Goal: Task Accomplishment & Management: Manage account settings

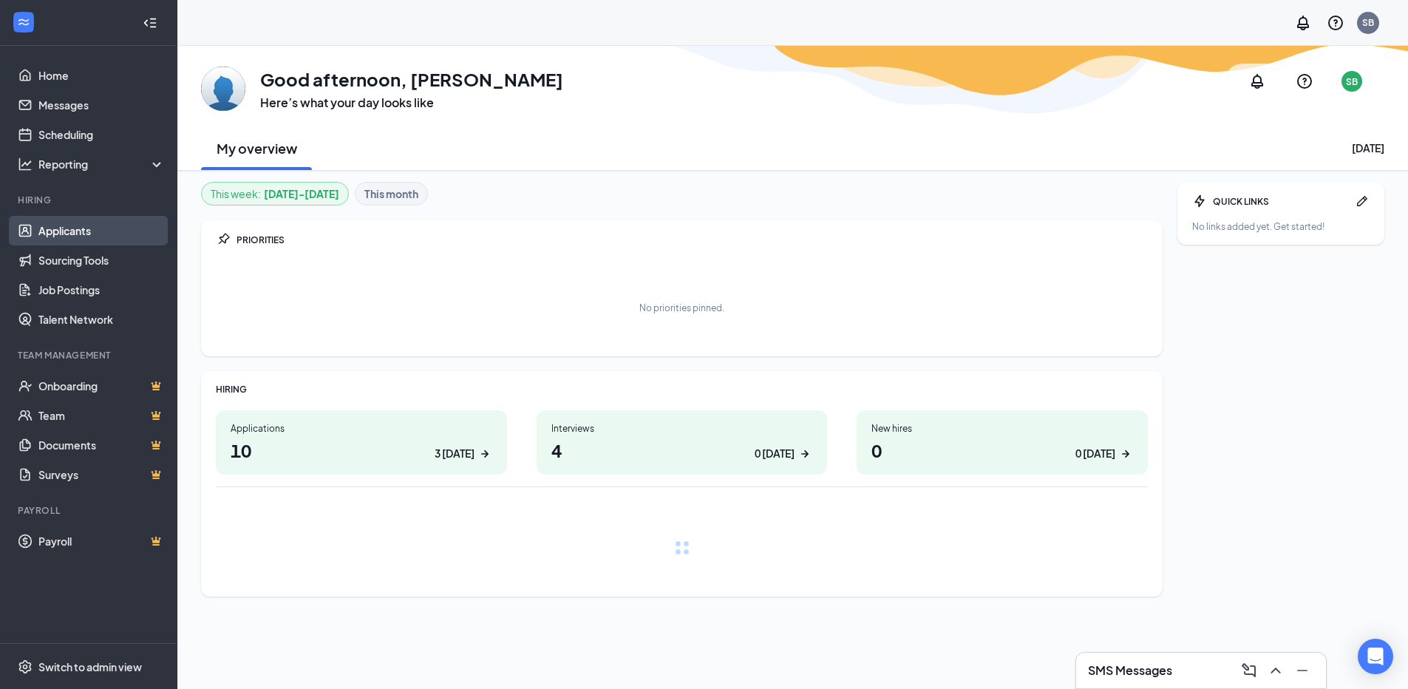
click at [75, 229] on link "Applicants" at bounding box center [101, 231] width 126 height 30
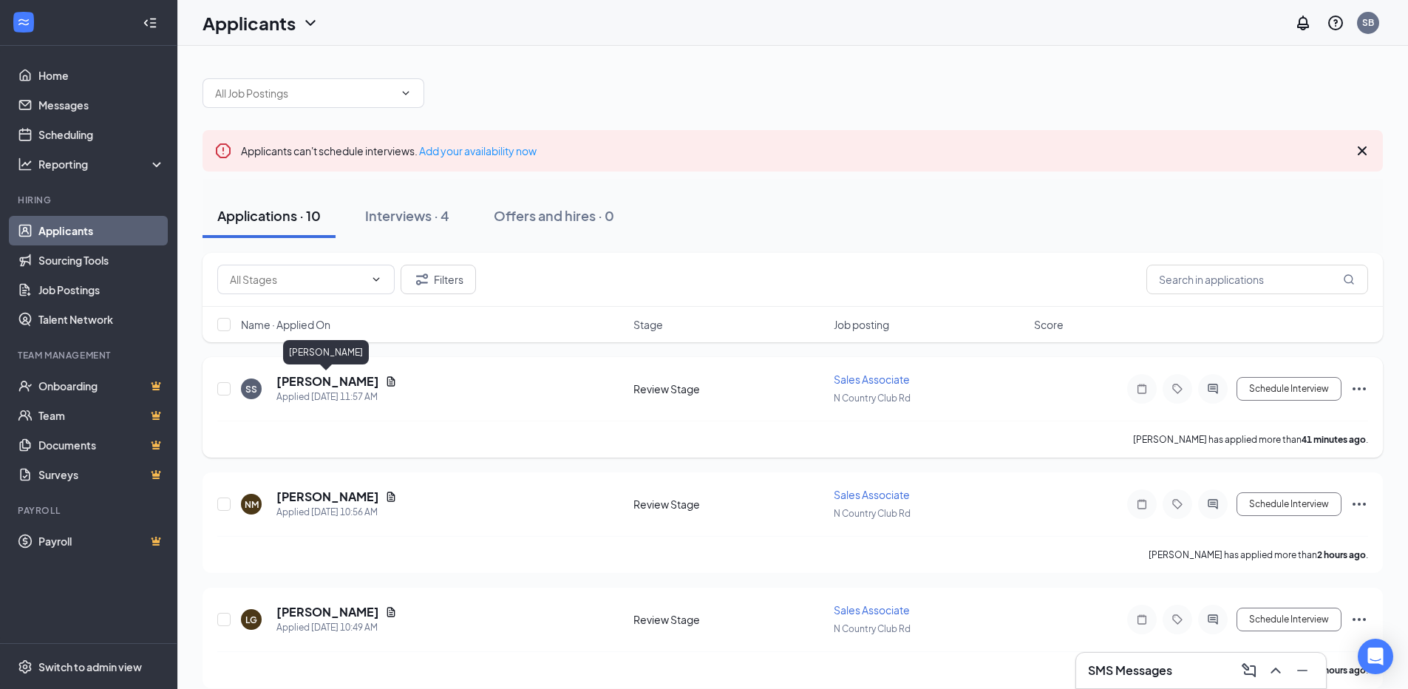
click at [312, 385] on h5 "[PERSON_NAME]" at bounding box center [327, 381] width 103 height 16
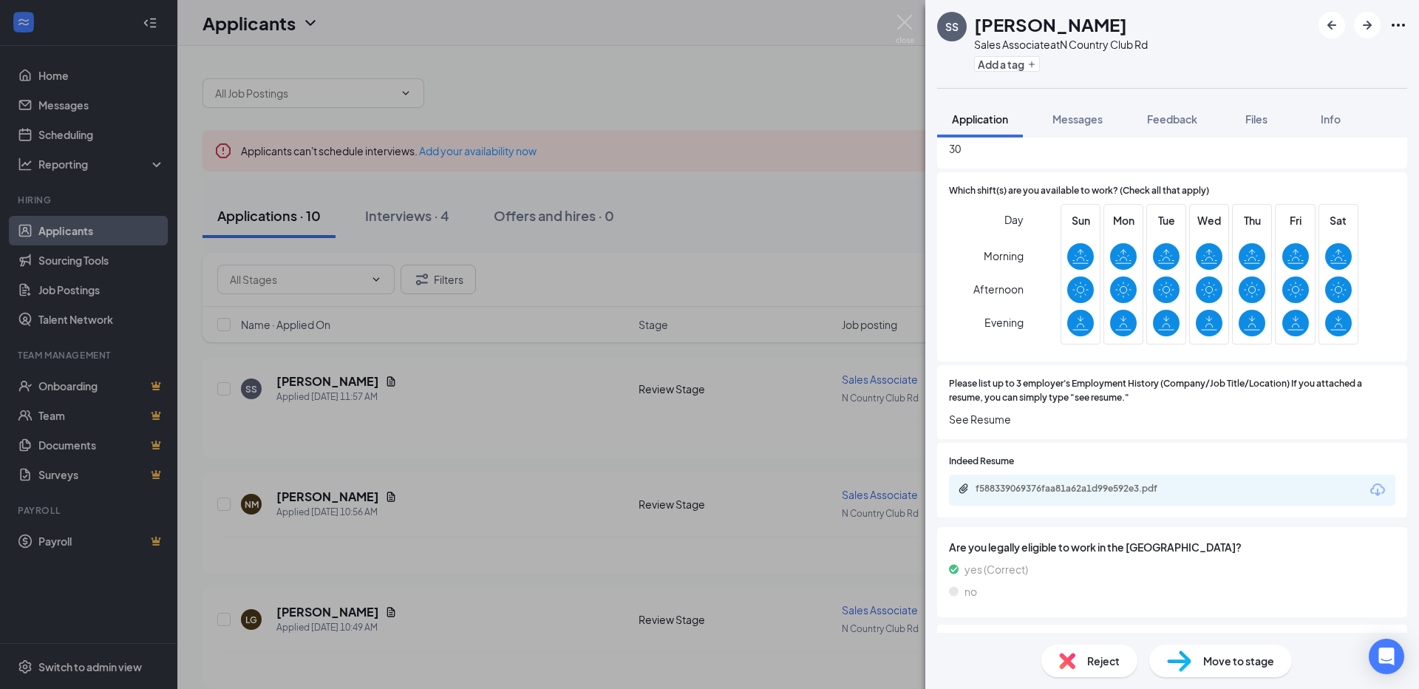
scroll to position [813, 0]
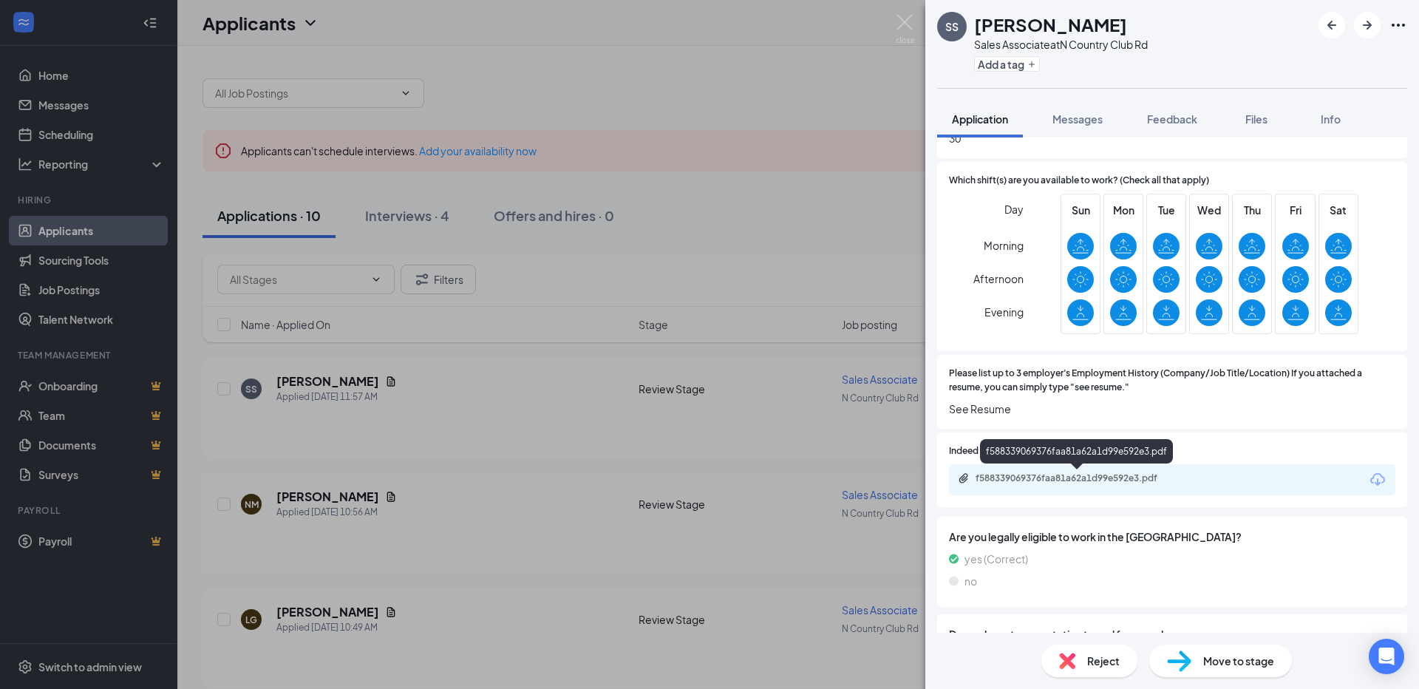
click at [1030, 475] on div "f588339069376faa81a62a1d99e592e3.pdf" at bounding box center [1079, 478] width 207 height 12
click at [405, 415] on div "SS [PERSON_NAME] Sales Associate at N Country Club Rd Add a tag Application Mes…" at bounding box center [709, 344] width 1419 height 689
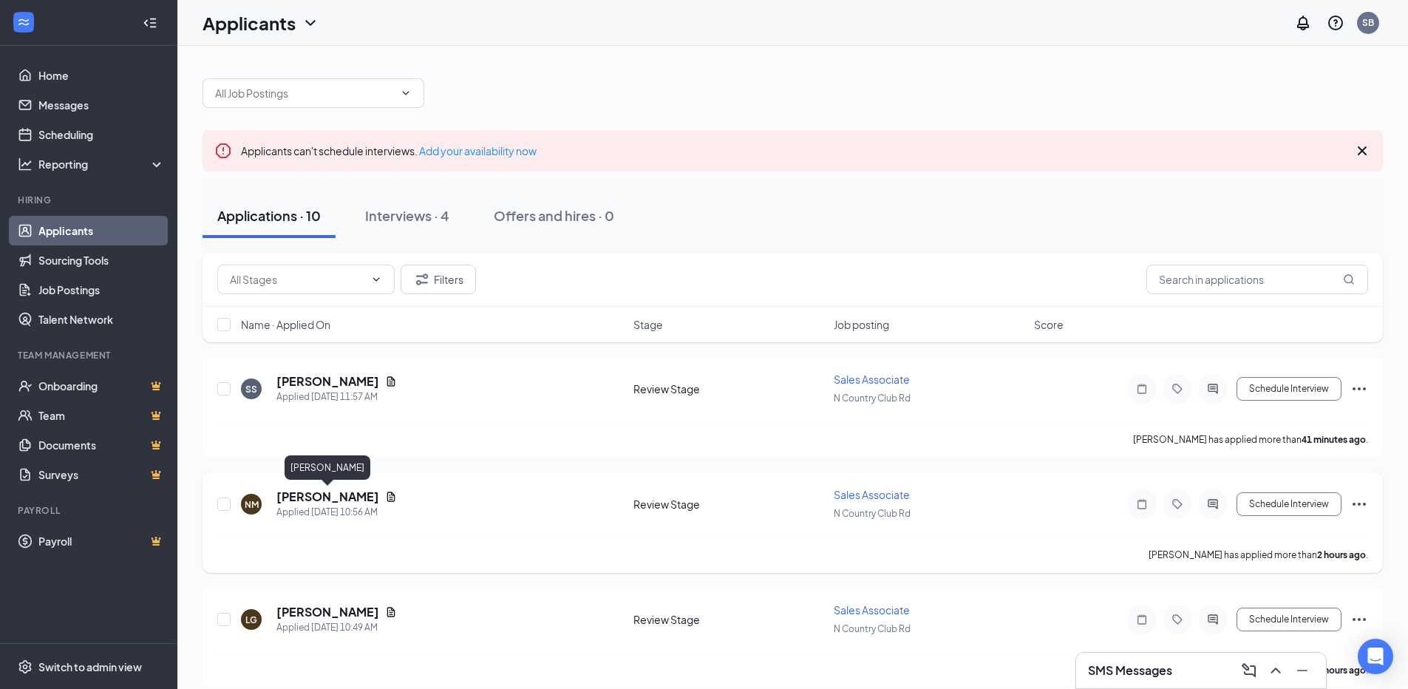
click at [293, 500] on h5 "[PERSON_NAME]" at bounding box center [327, 497] width 103 height 16
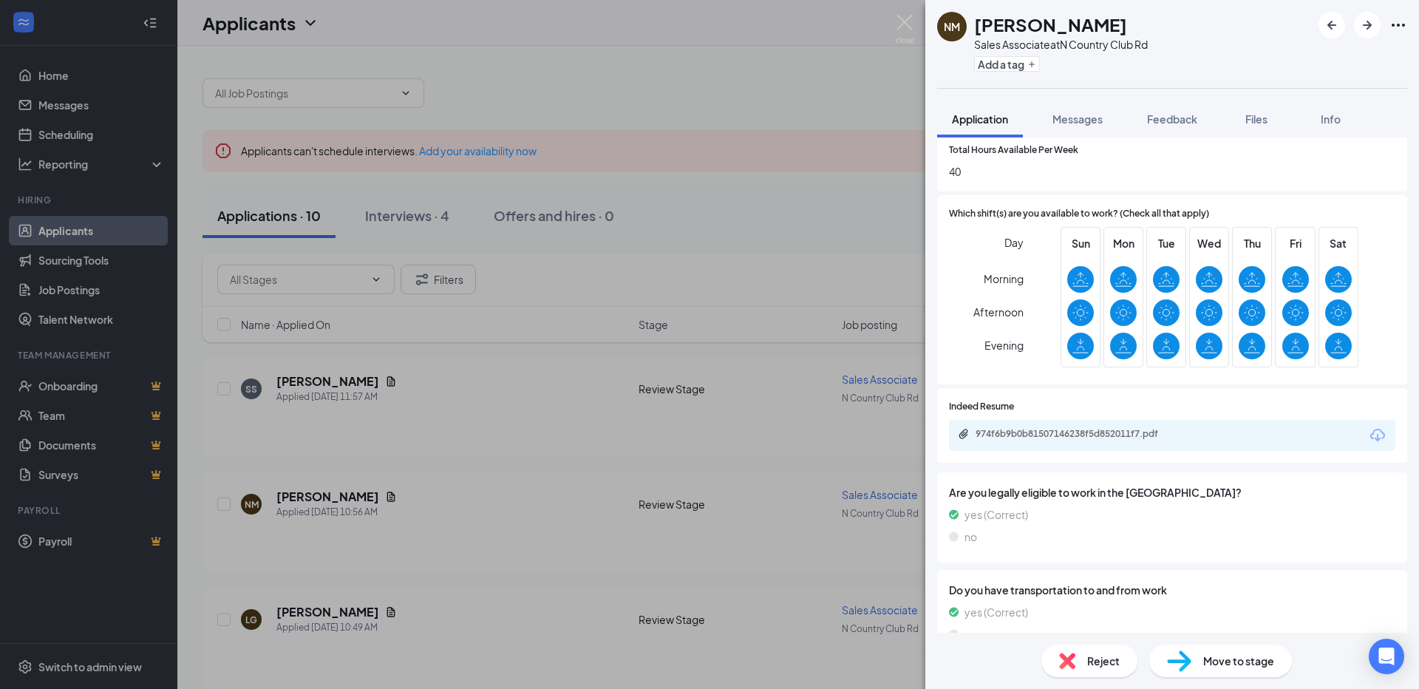
scroll to position [813, 0]
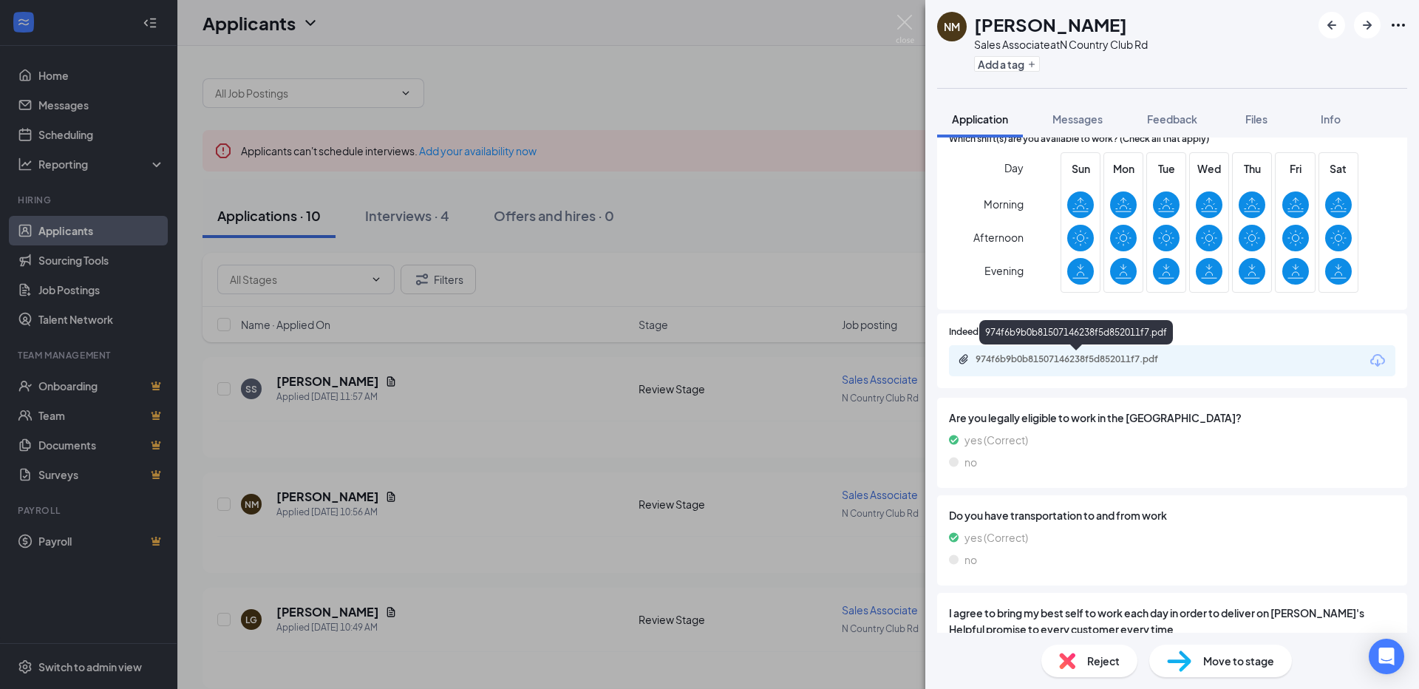
click at [1113, 364] on div "974f6b9b0b81507146238f5d852011f7.pdf" at bounding box center [1079, 359] width 207 height 12
click at [463, 479] on div "NM [PERSON_NAME] Associate at N [GEOGRAPHIC_DATA] Rd Add a tag Application Mess…" at bounding box center [709, 344] width 1419 height 689
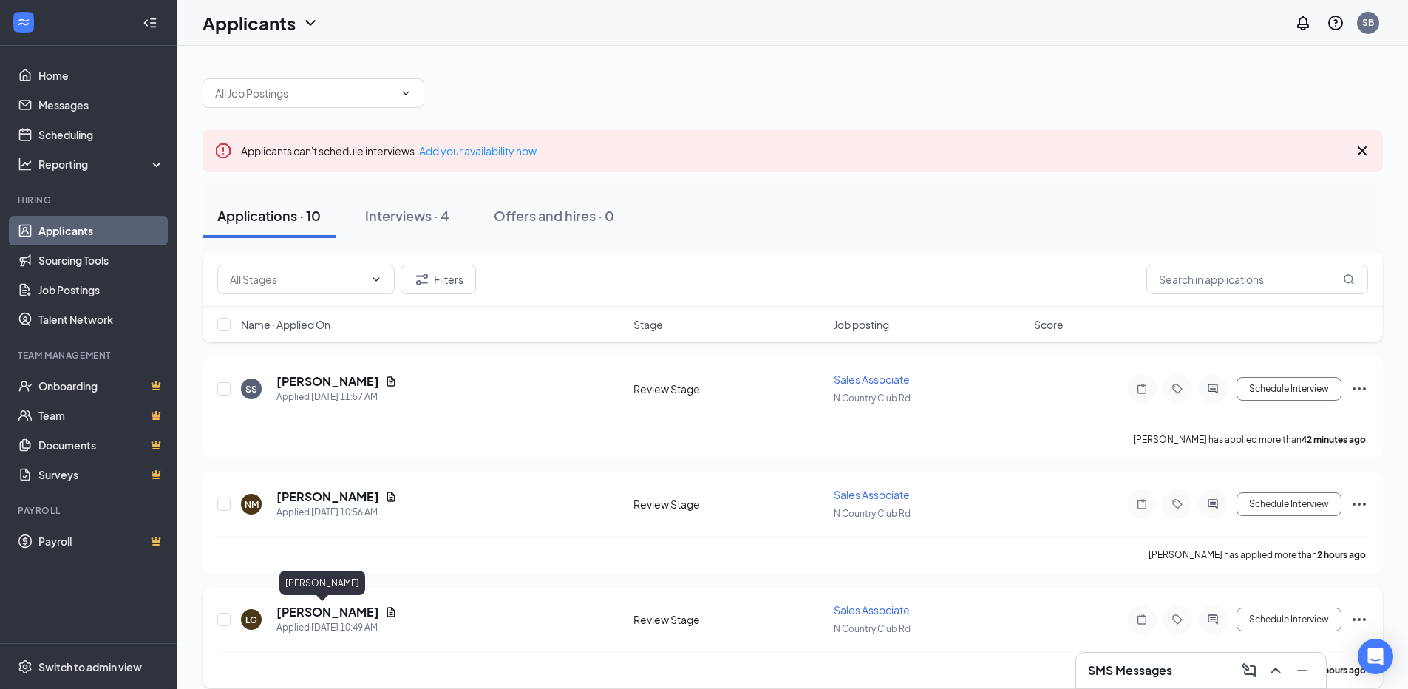
click at [315, 610] on h5 "[PERSON_NAME]" at bounding box center [327, 612] width 103 height 16
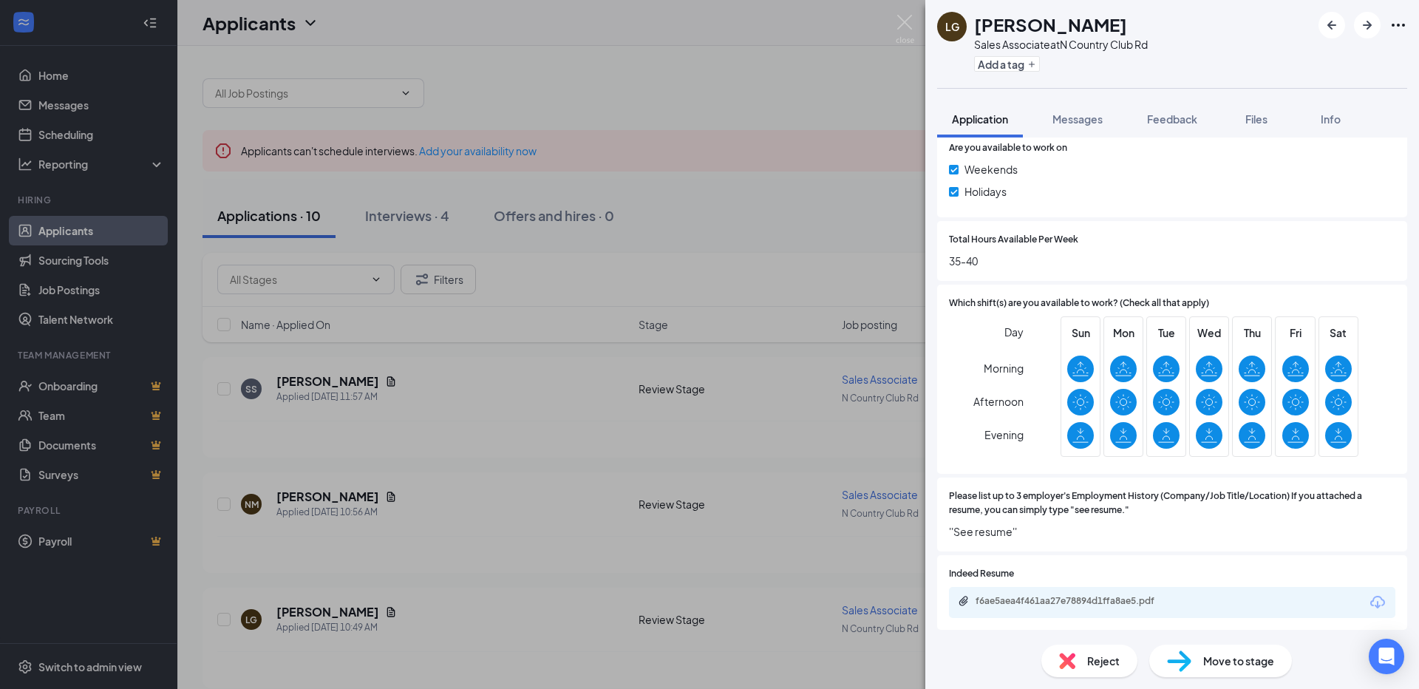
scroll to position [739, 0]
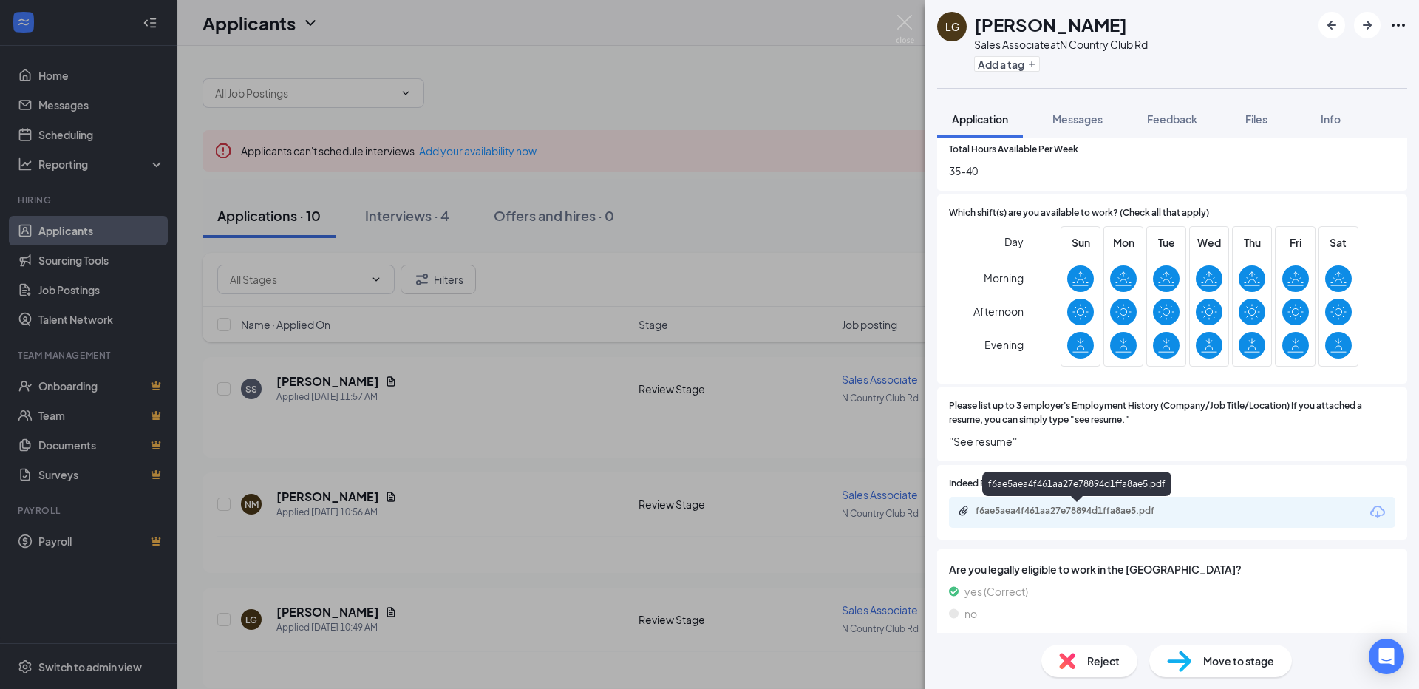
click at [1065, 512] on div "f6ae5aea4f461aa27e78894d1ffa8ae5.pdf" at bounding box center [1079, 511] width 207 height 12
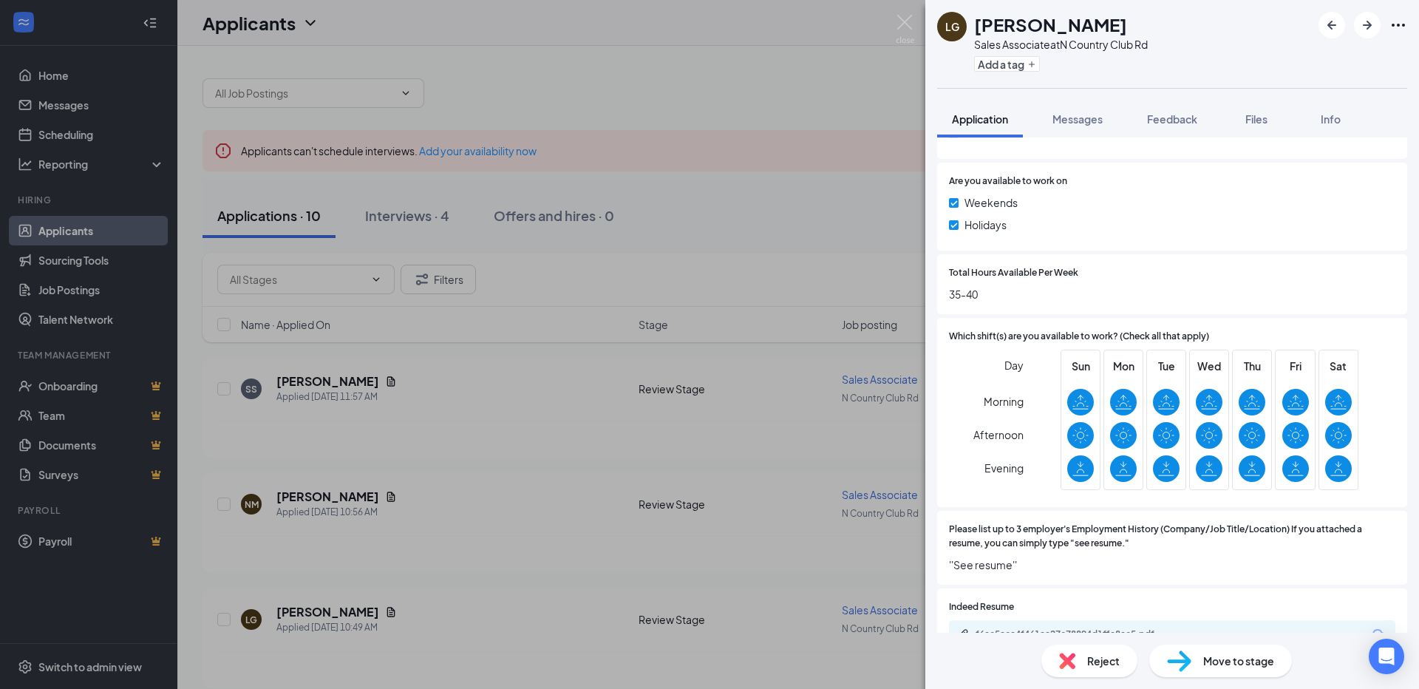
scroll to position [736, 0]
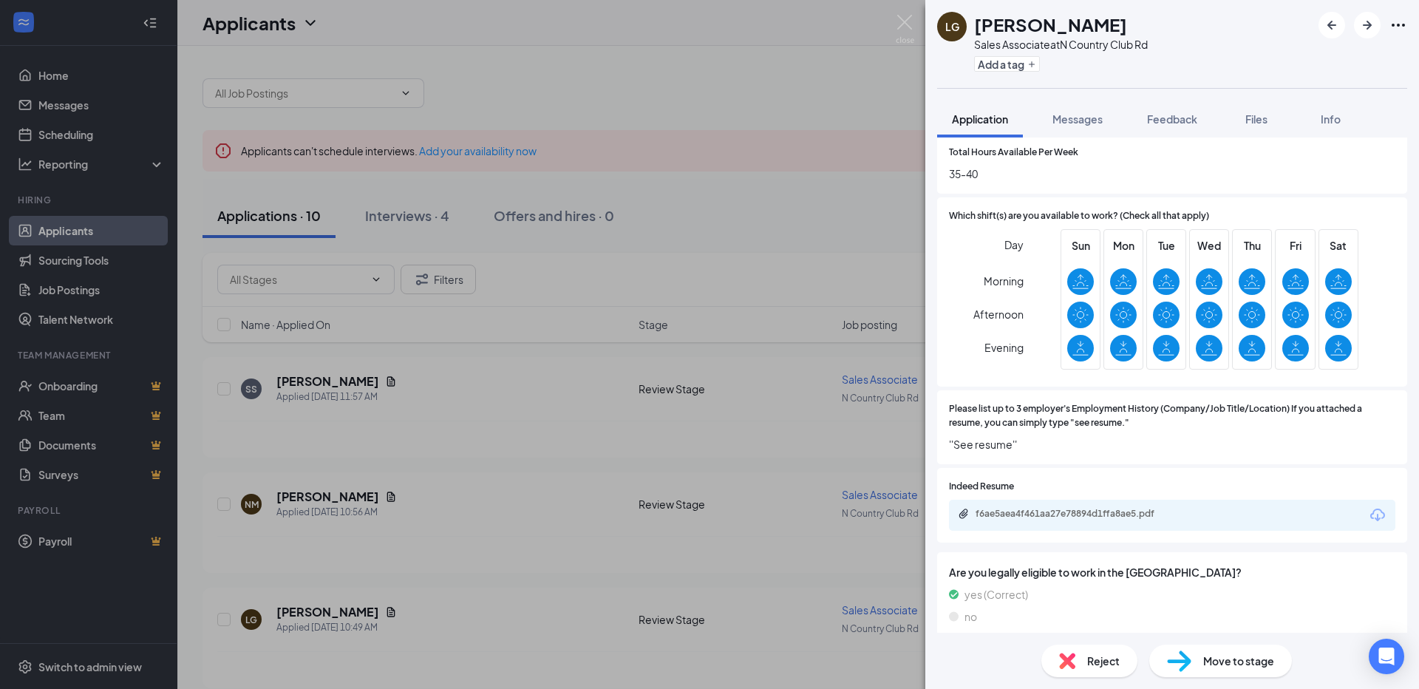
click at [1237, 662] on span "Move to stage" at bounding box center [1238, 661] width 71 height 16
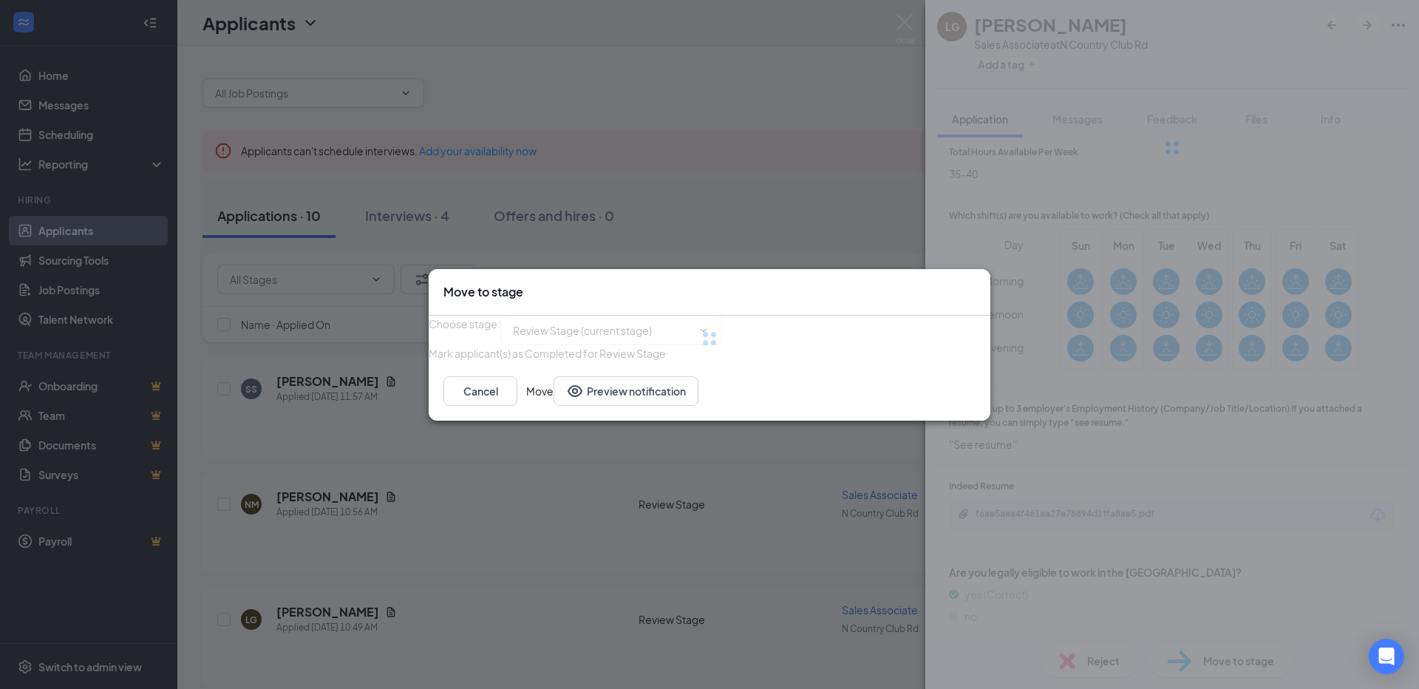
type input "Onsite Interview (next stage)"
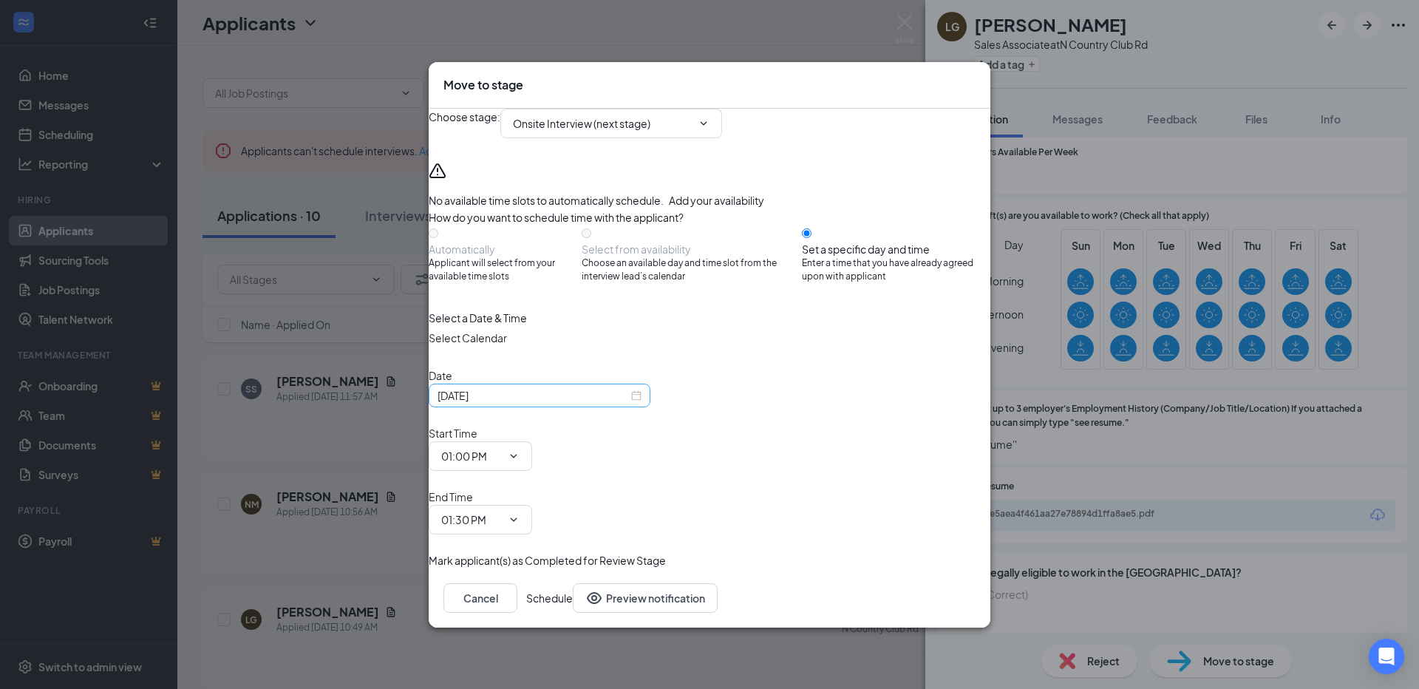
click at [628, 404] on input "[DATE]" at bounding box center [533, 395] width 191 height 16
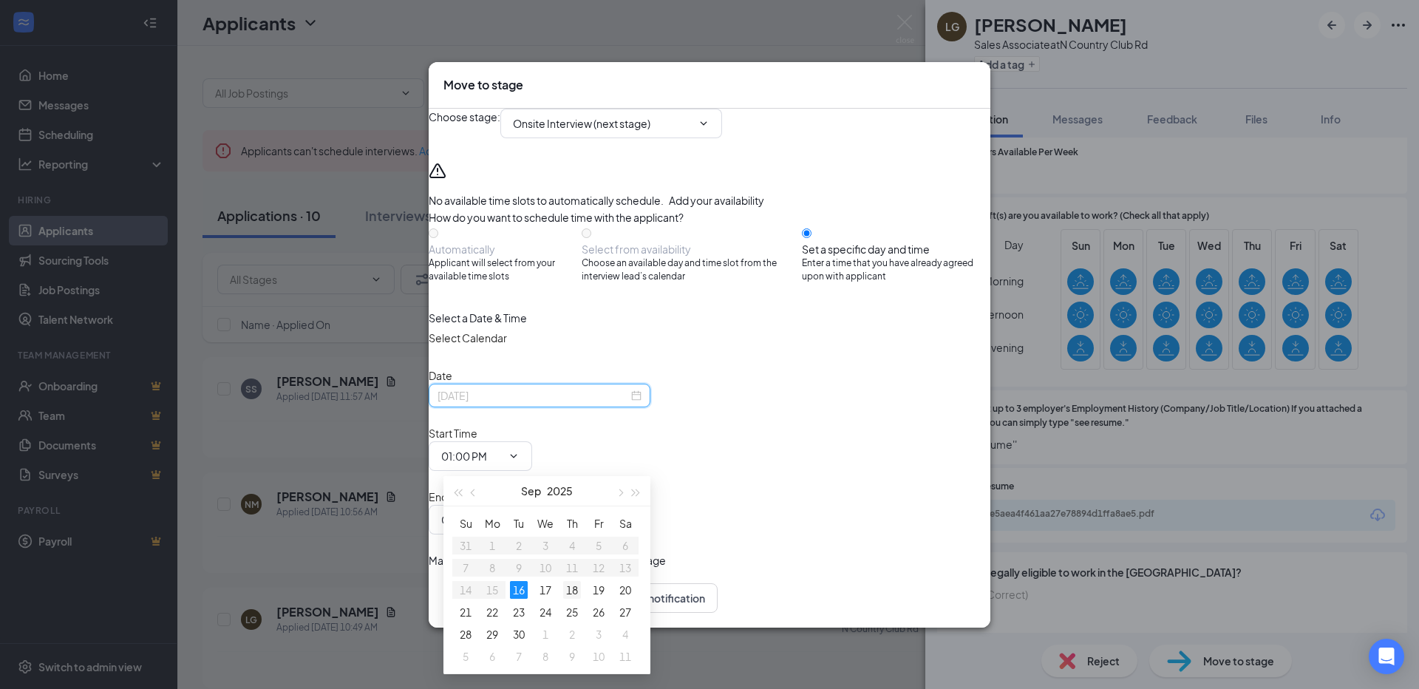
type input "[DATE]"
click at [572, 586] on div "18" at bounding box center [572, 590] width 18 height 18
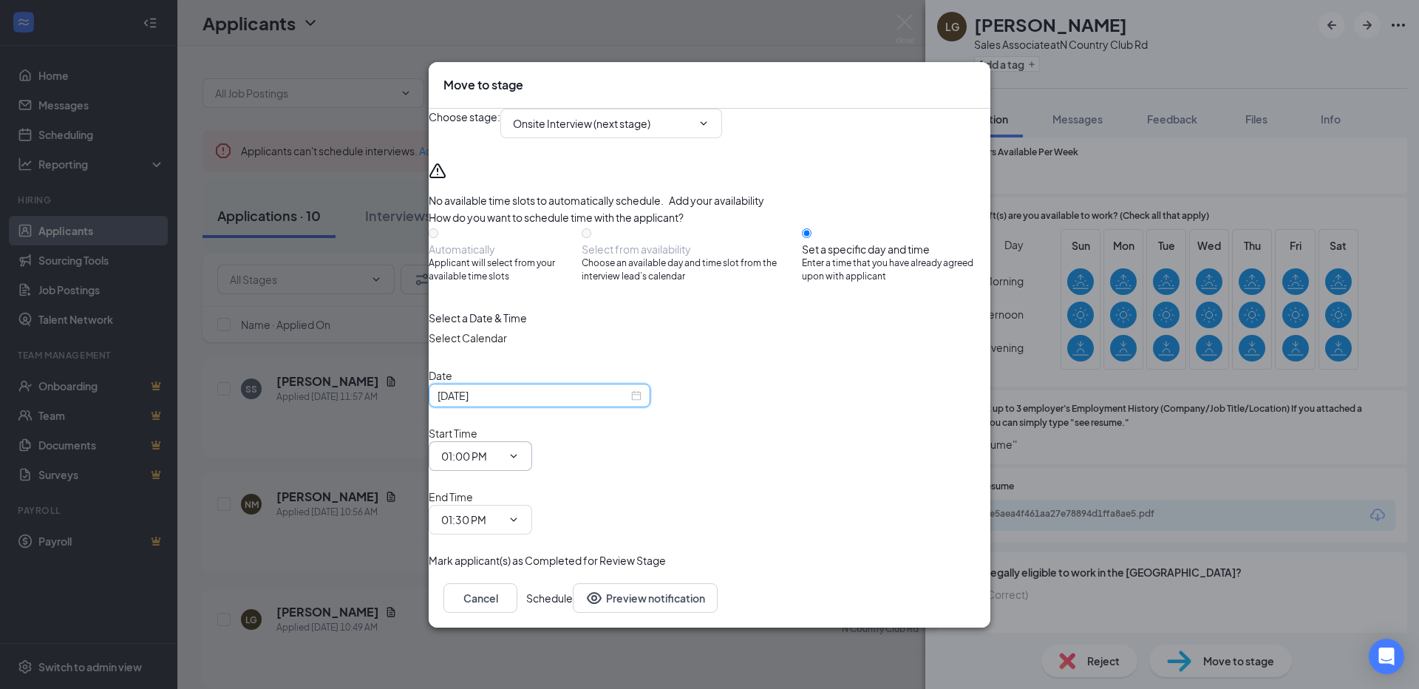
click at [502, 456] on input "01:00 PM" at bounding box center [471, 456] width 61 height 16
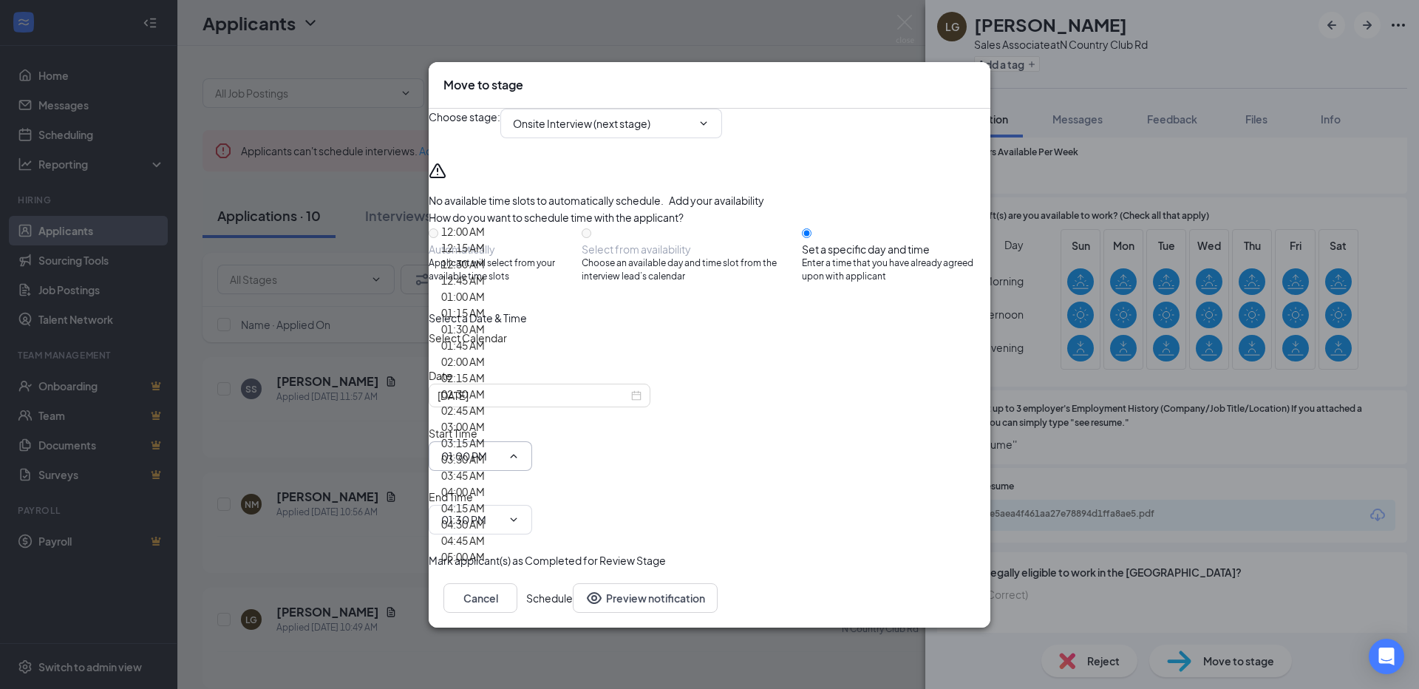
click at [485, 239] on div "12:00 AM" at bounding box center [463, 231] width 44 height 16
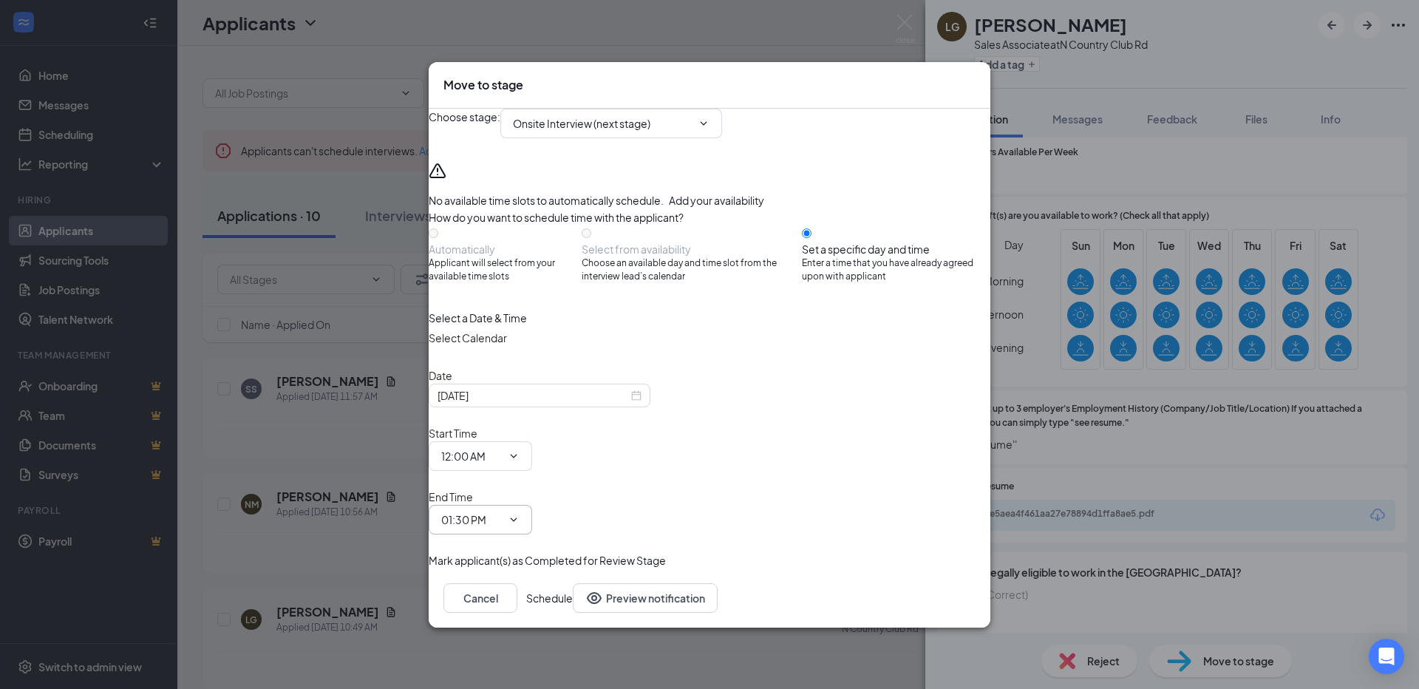
click at [502, 511] on input "01:30 PM" at bounding box center [471, 519] width 61 height 16
click at [502, 459] on input "12:00 AM" at bounding box center [471, 456] width 61 height 16
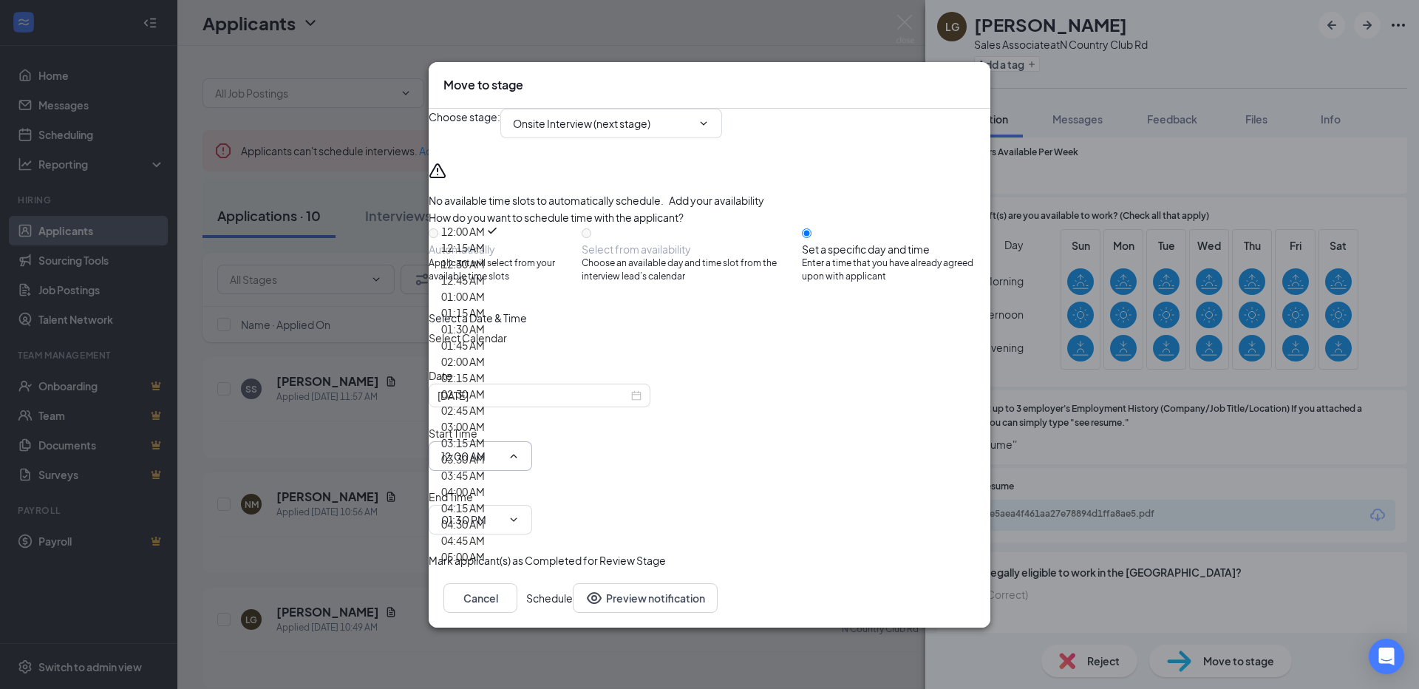
scroll to position [1552, 0]
type input "12:00 PM"
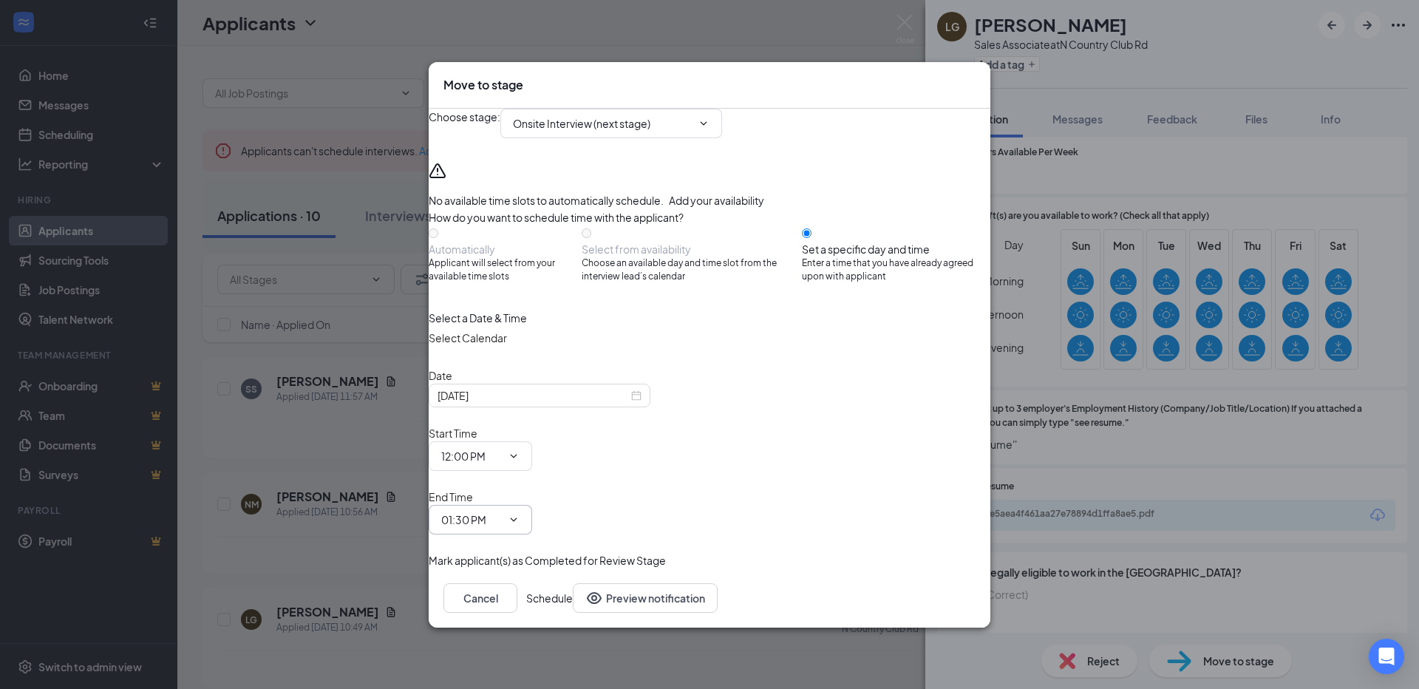
click at [502, 511] on input "01:30 PM" at bounding box center [471, 519] width 61 height 16
type input "12:30 PM"
click at [573, 583] on button "Schedule" at bounding box center [549, 598] width 47 height 30
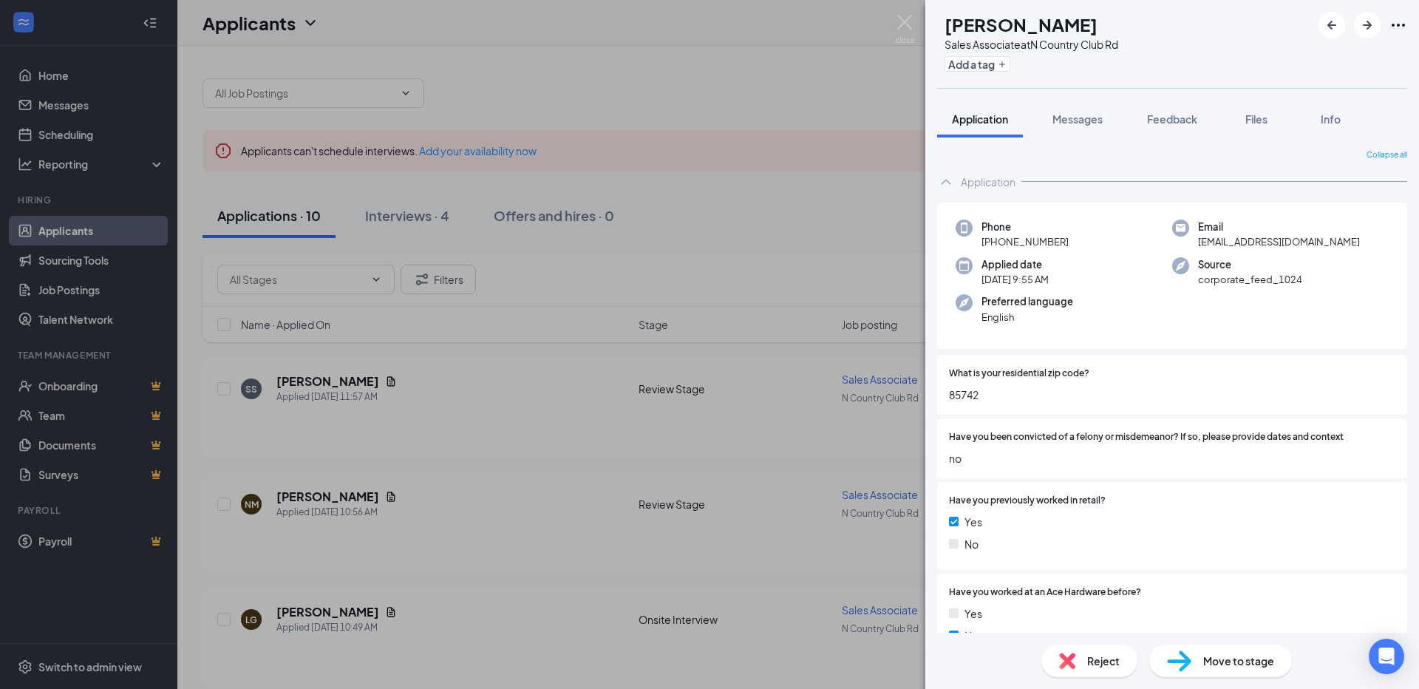
click at [489, 438] on div "JY [PERSON_NAME] Sales Associate at N Country Club Rd Add a tag Application Mes…" at bounding box center [709, 344] width 1419 height 689
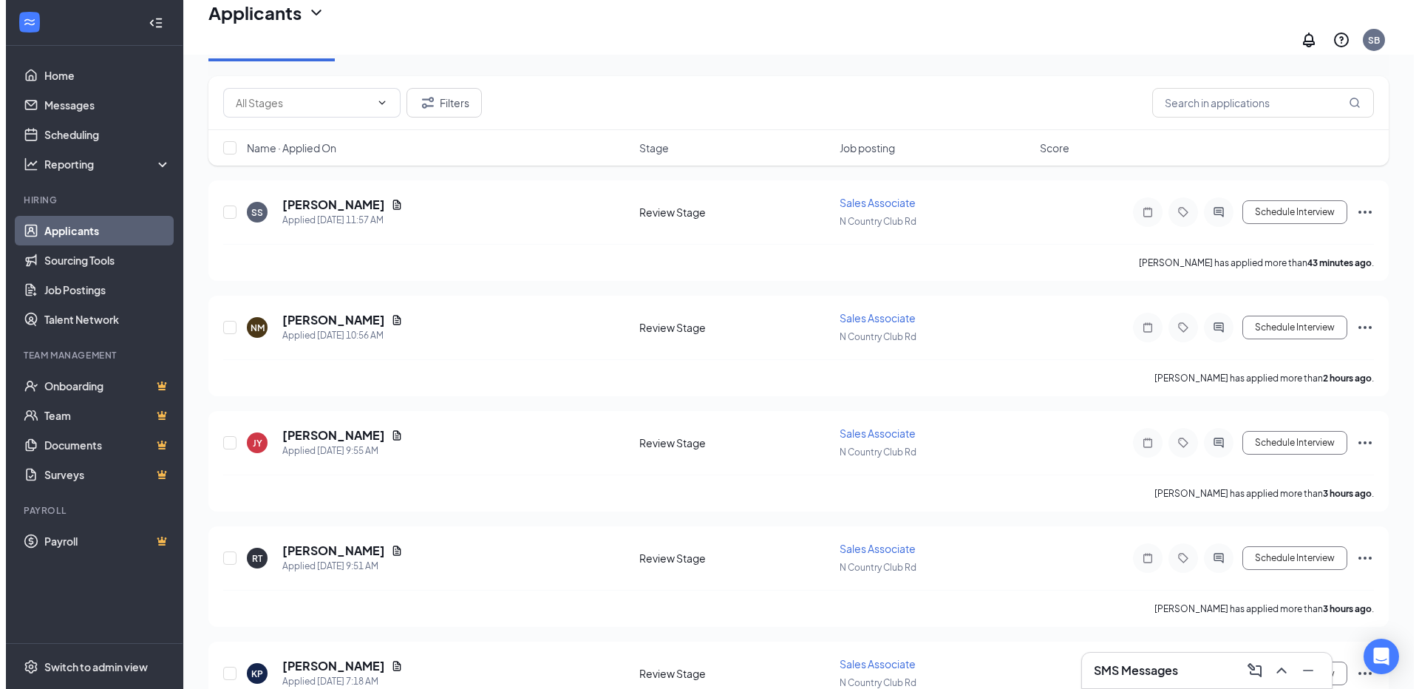
scroll to position [222, 0]
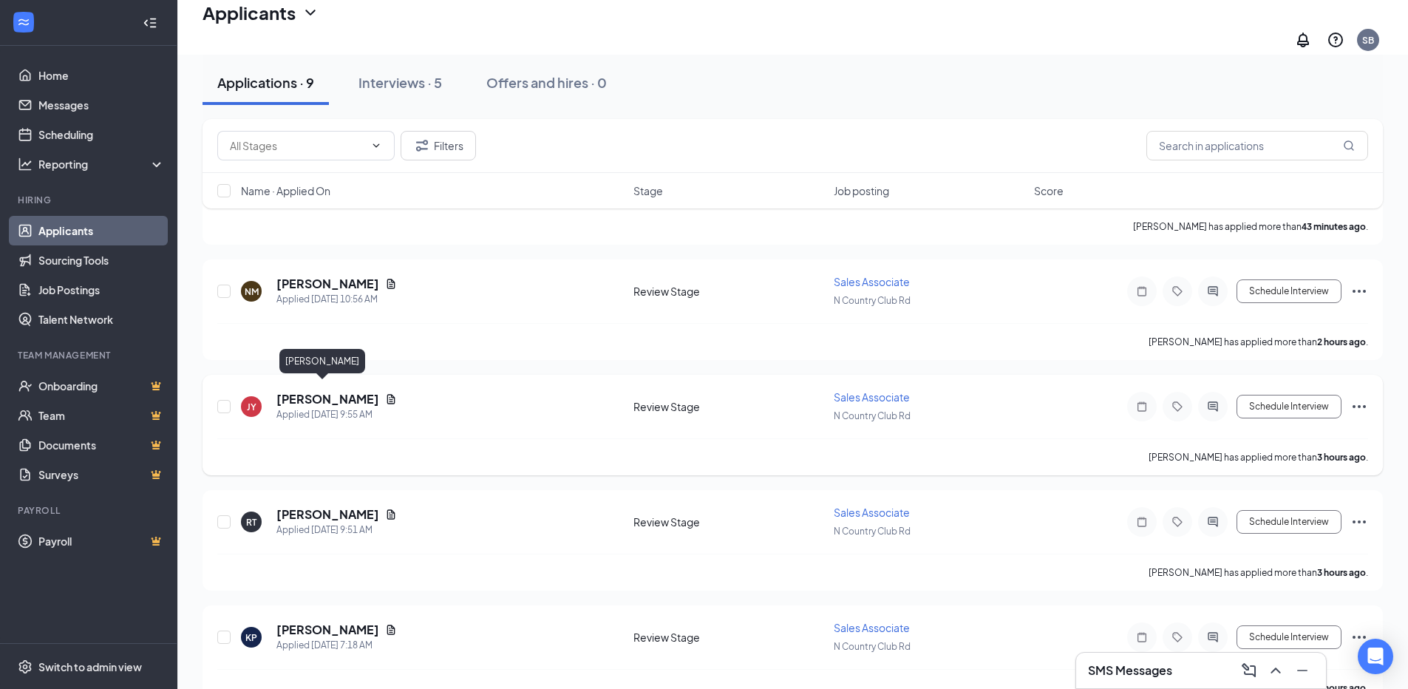
click at [311, 391] on h5 "[PERSON_NAME]" at bounding box center [327, 399] width 103 height 16
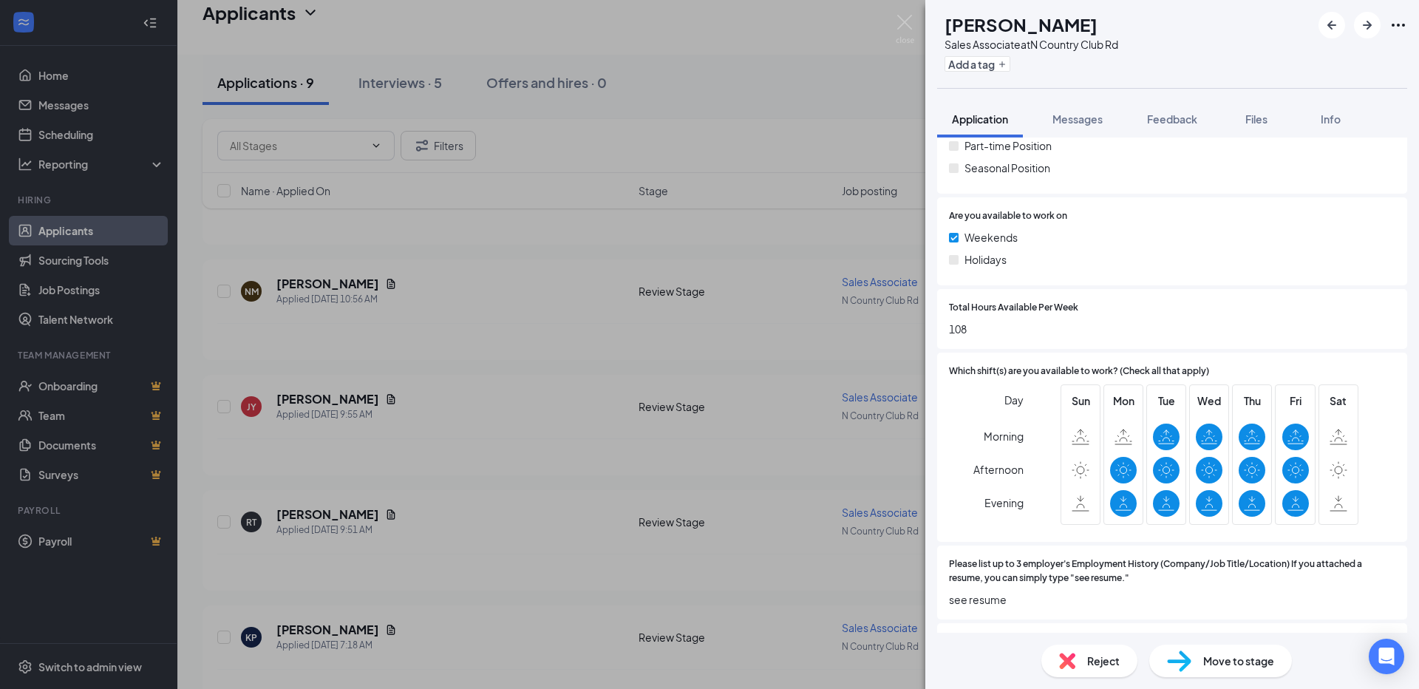
scroll to position [591, 0]
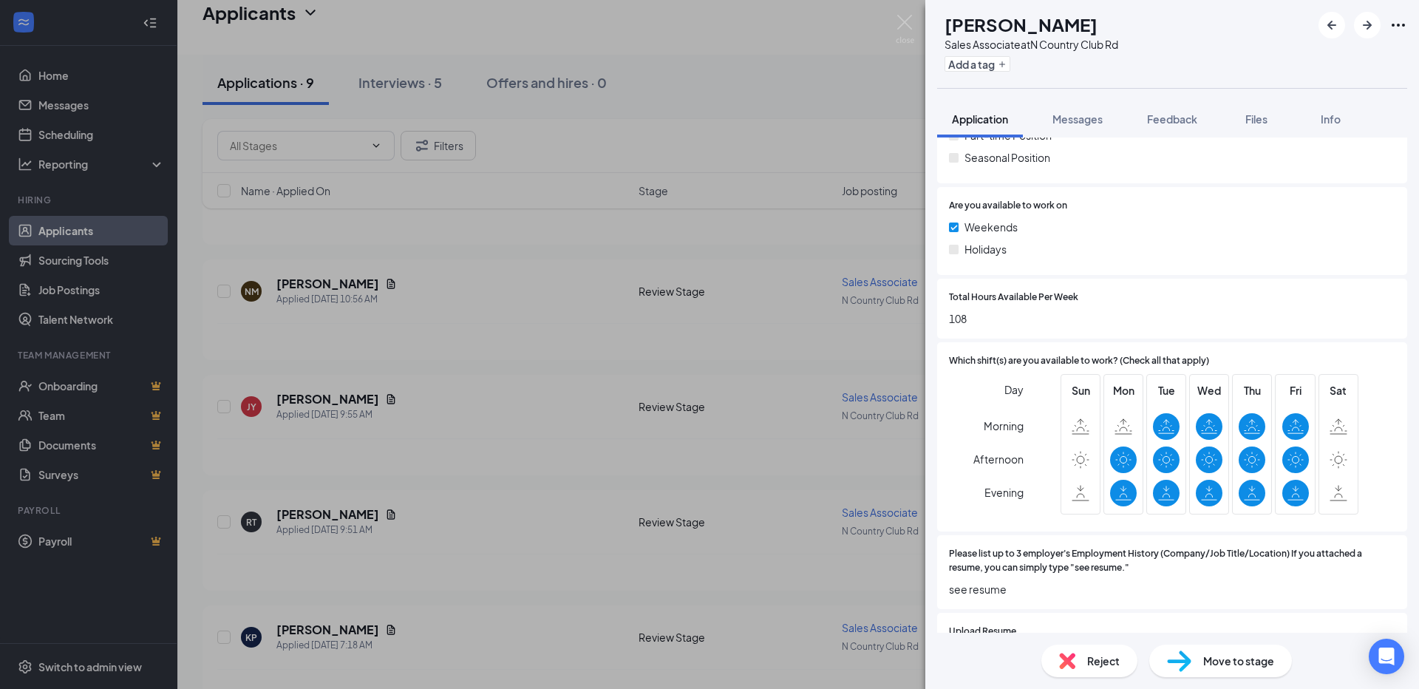
click at [517, 500] on div "JY [PERSON_NAME] Sales Associate at N Country Club Rd Add a tag Application Mes…" at bounding box center [709, 344] width 1419 height 689
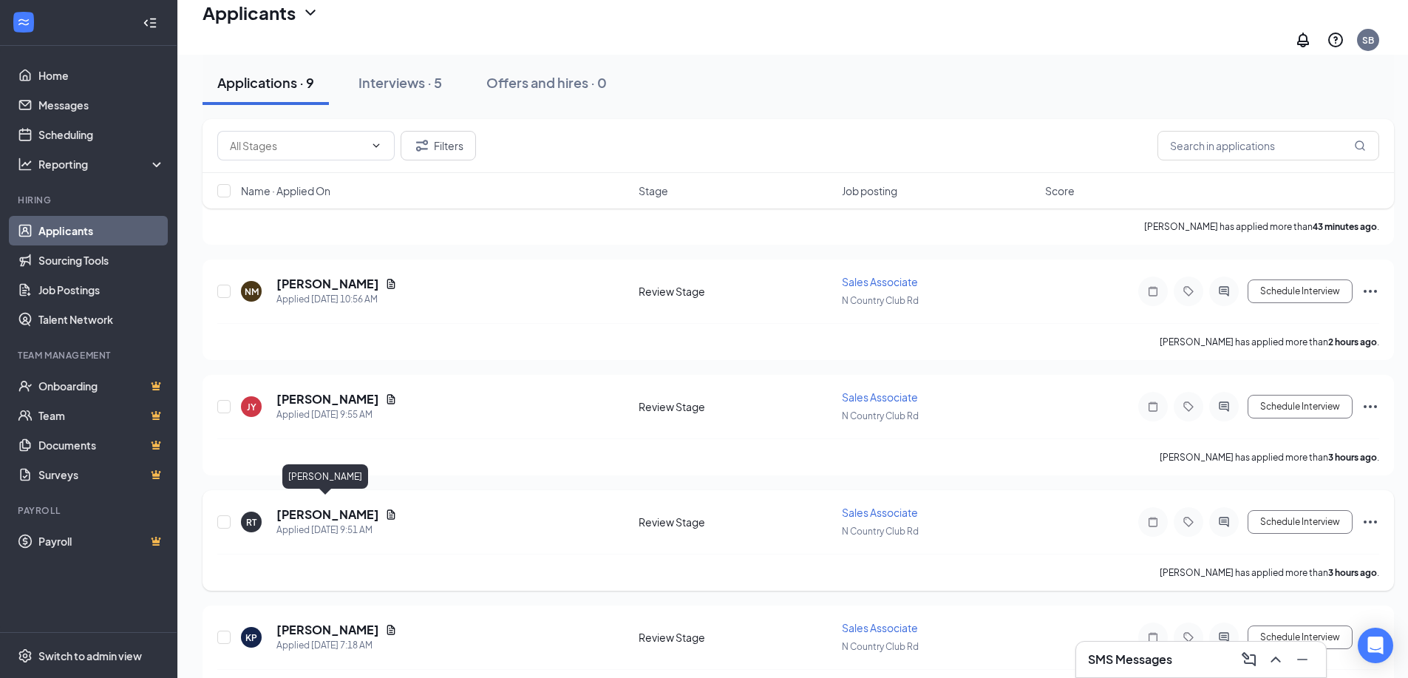
click at [319, 508] on h5 "[PERSON_NAME]" at bounding box center [327, 514] width 103 height 16
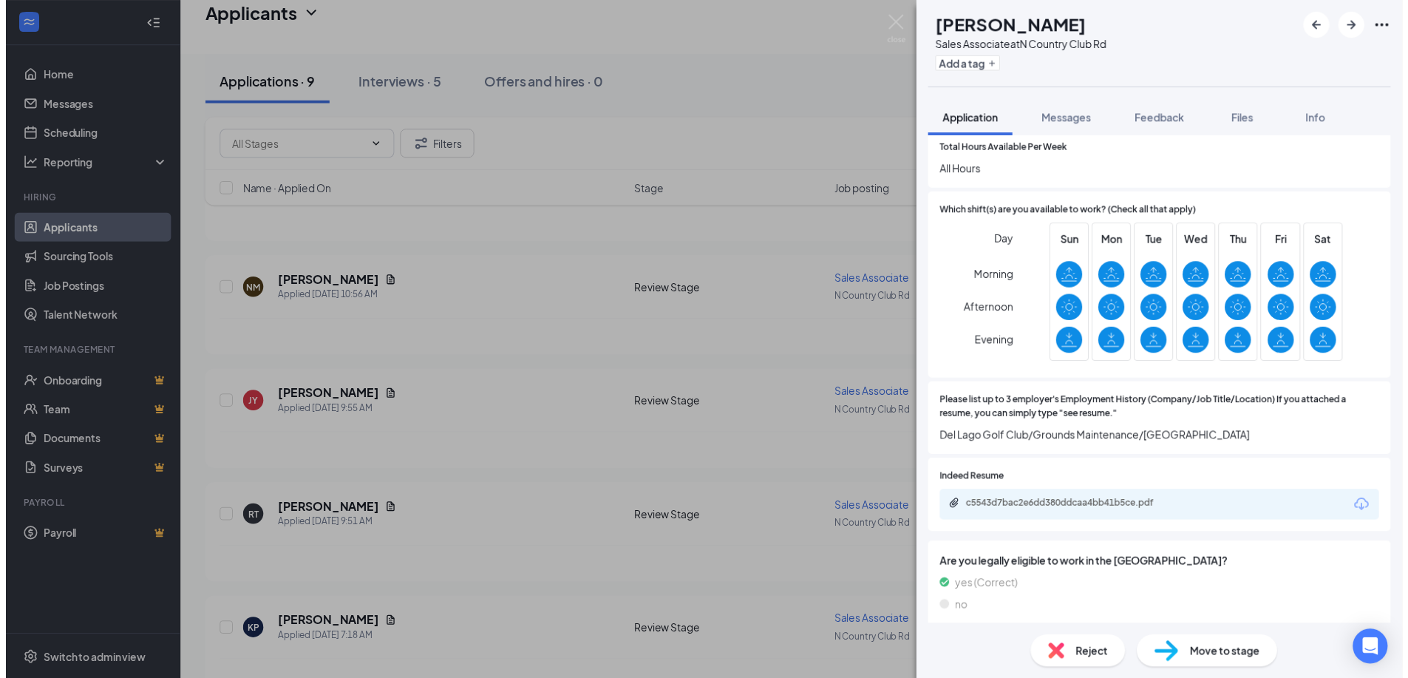
scroll to position [813, 0]
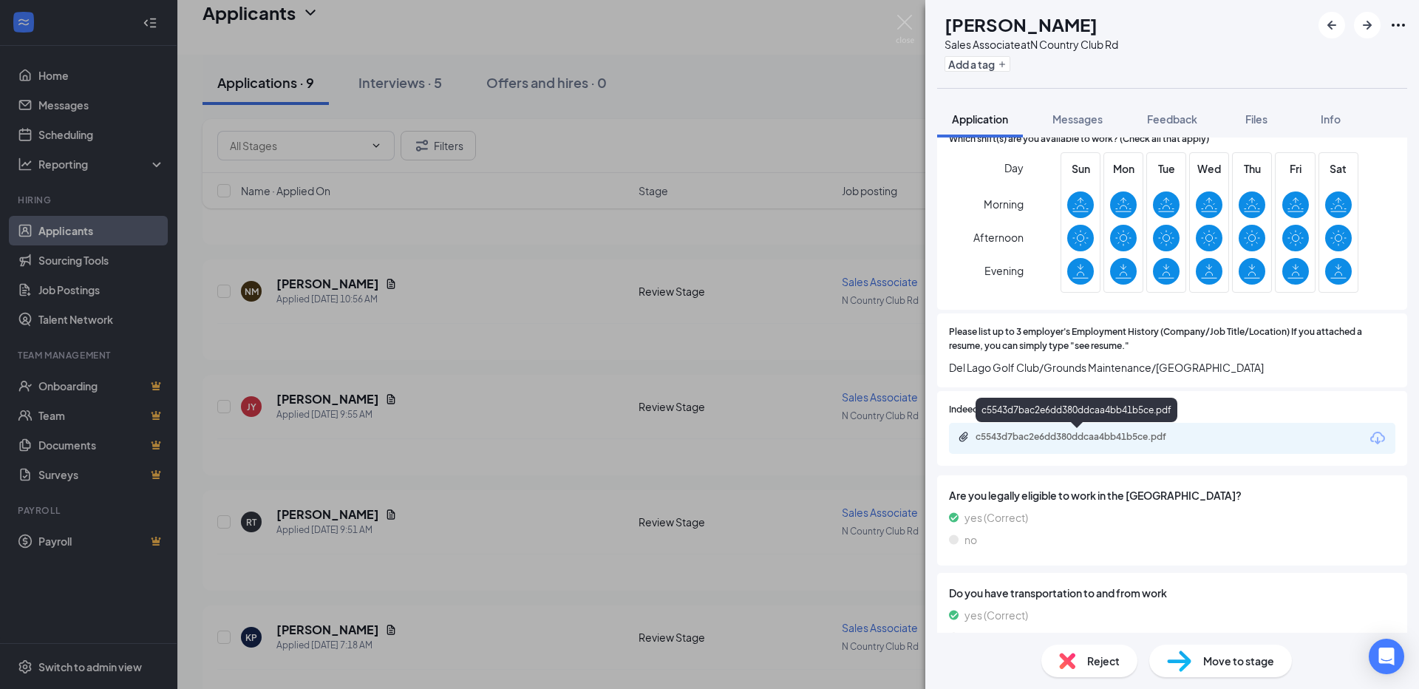
click at [1134, 432] on div "c5543d7bac2e6dd380ddcaa4bb41b5ce.pdf" at bounding box center [1079, 437] width 207 height 12
click at [521, 468] on div "RT [PERSON_NAME] Sales Associate at N Country Club Rd Add a tag Application Mes…" at bounding box center [709, 344] width 1419 height 689
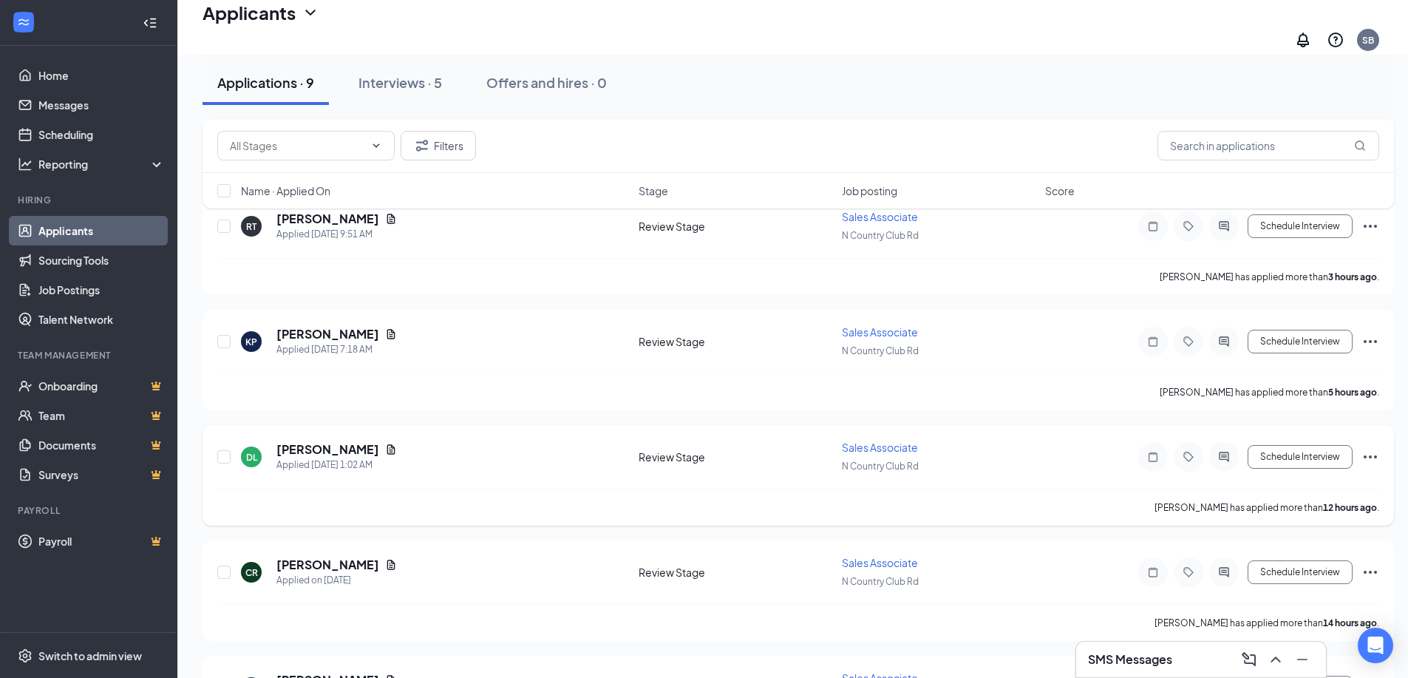
scroll to position [222, 0]
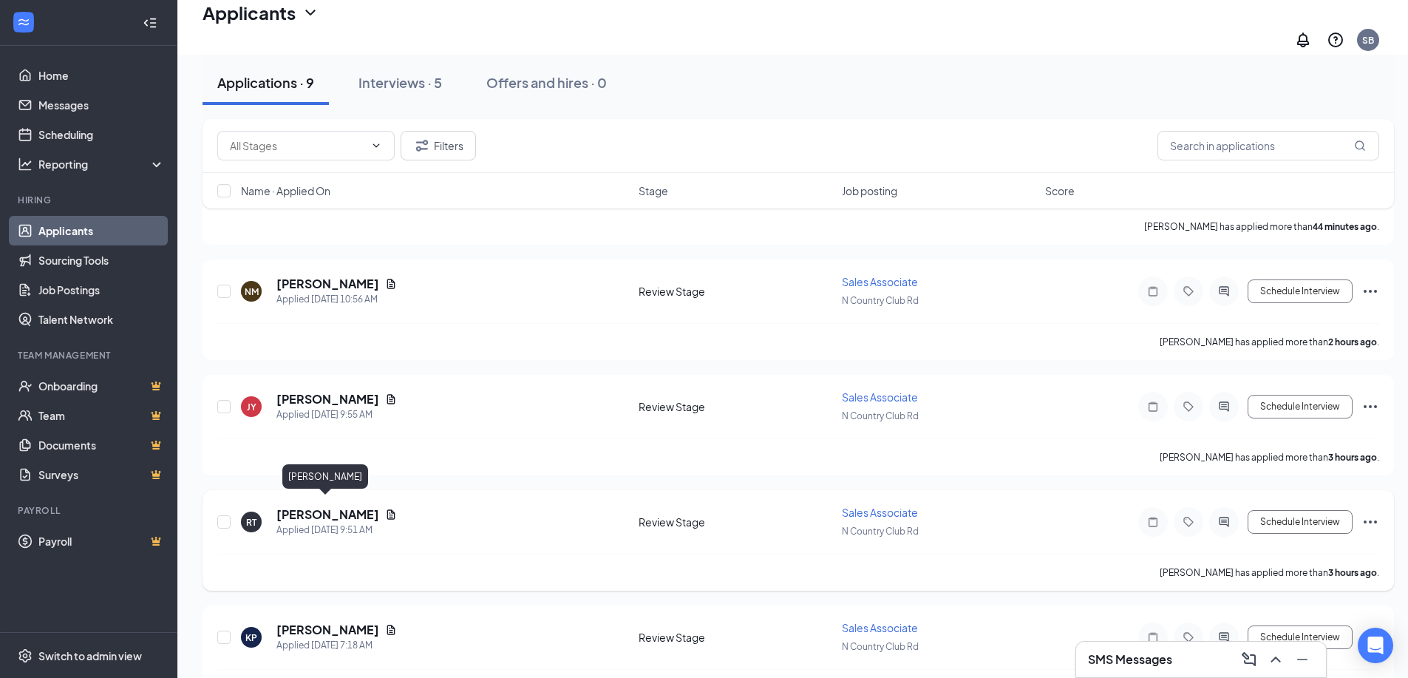
click at [333, 506] on h5 "[PERSON_NAME]" at bounding box center [327, 514] width 103 height 16
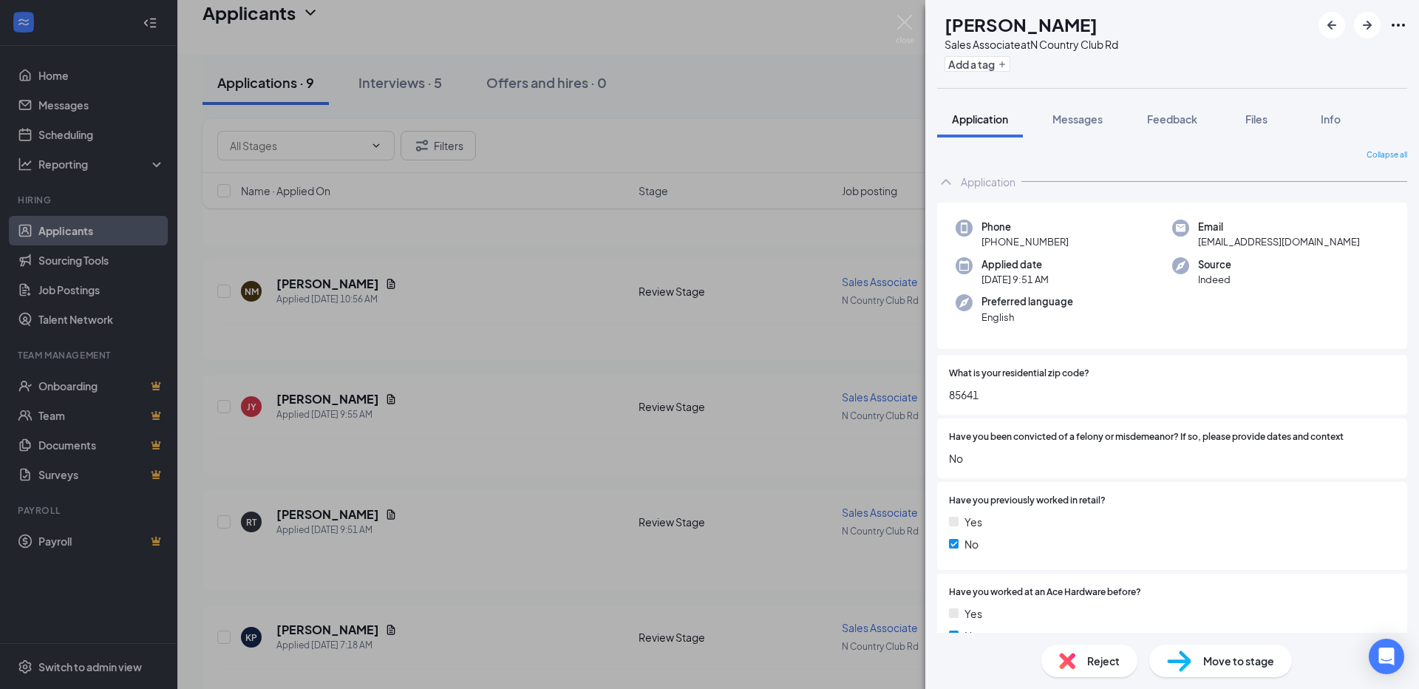
click at [1228, 658] on span "Move to stage" at bounding box center [1238, 661] width 71 height 16
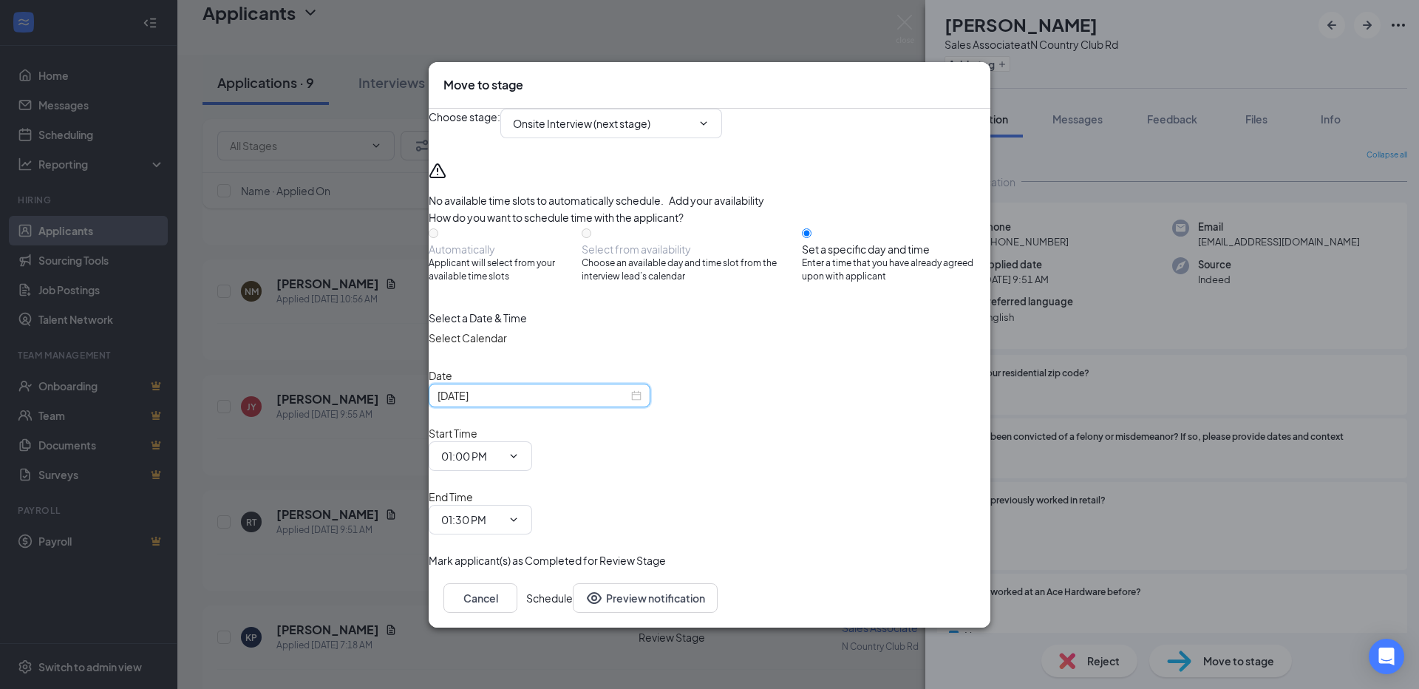
click at [591, 404] on input "[DATE]" at bounding box center [533, 395] width 191 height 16
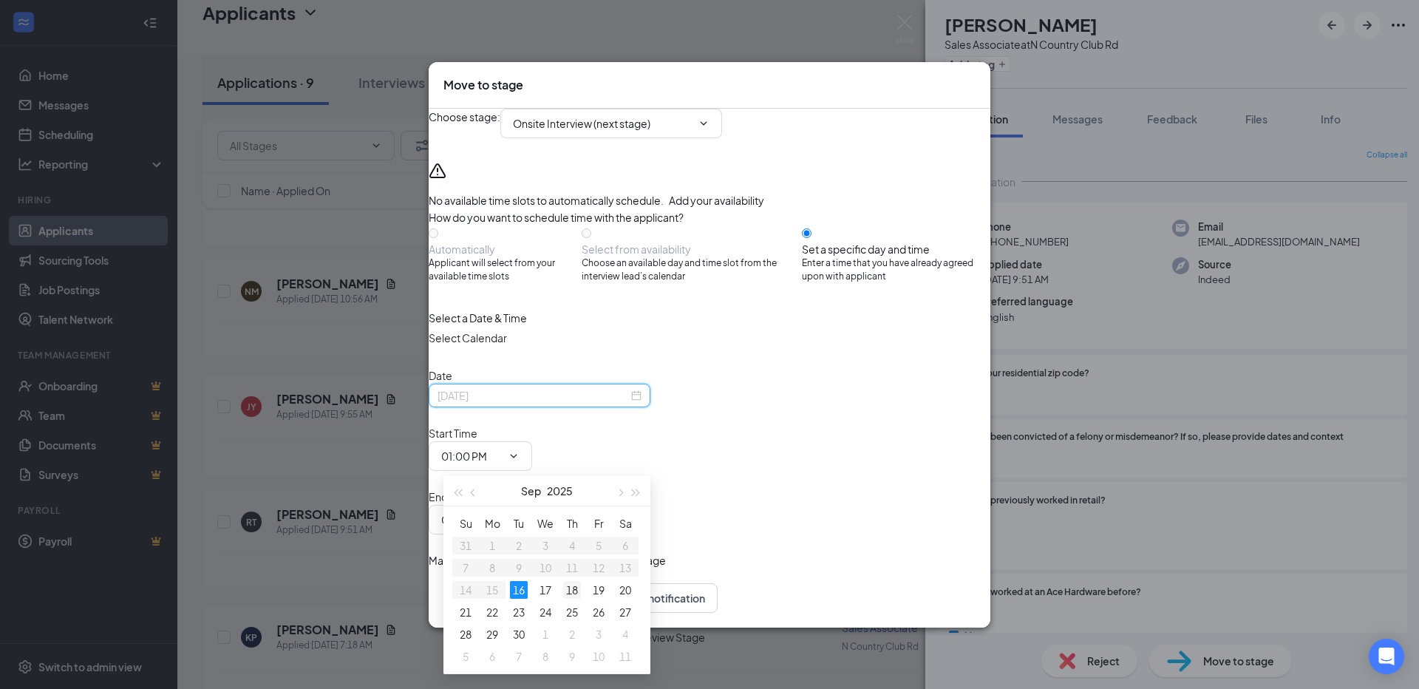
type input "[DATE]"
click at [572, 590] on div "18" at bounding box center [572, 590] width 18 height 18
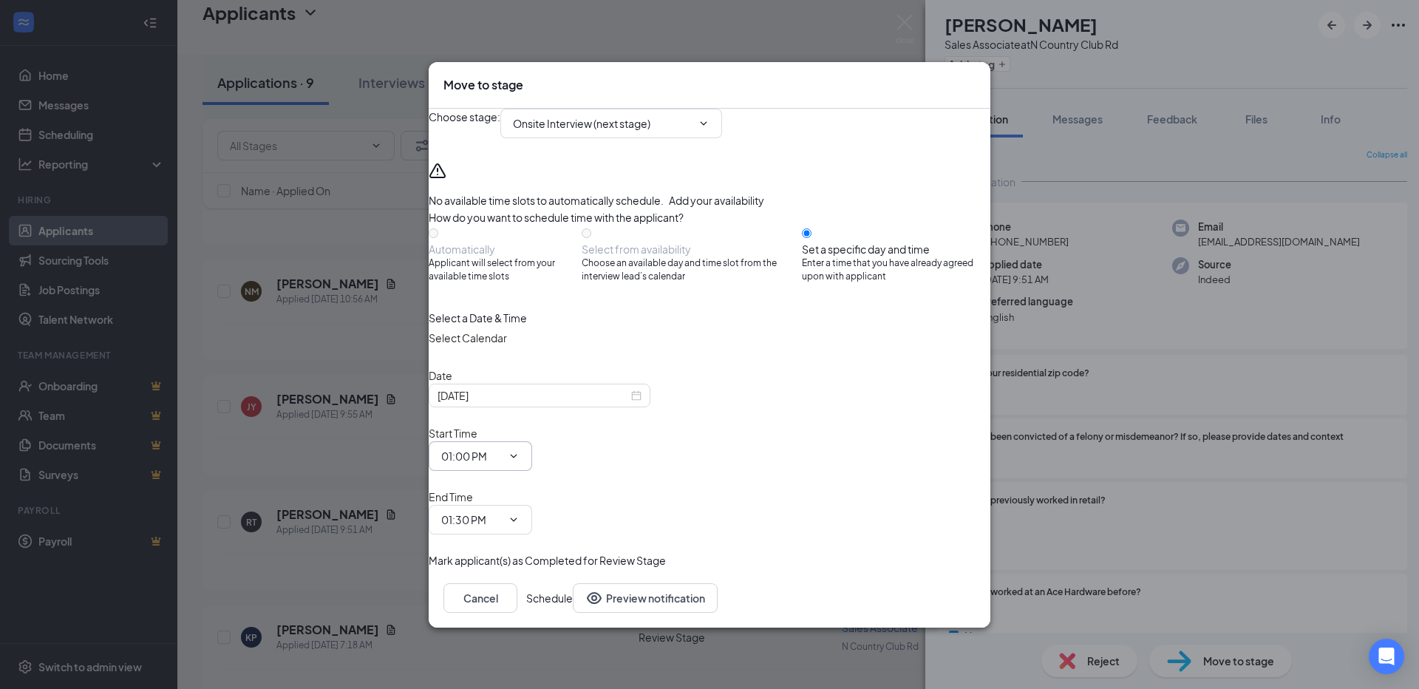
click at [502, 459] on input "01:00 PM" at bounding box center [471, 456] width 61 height 16
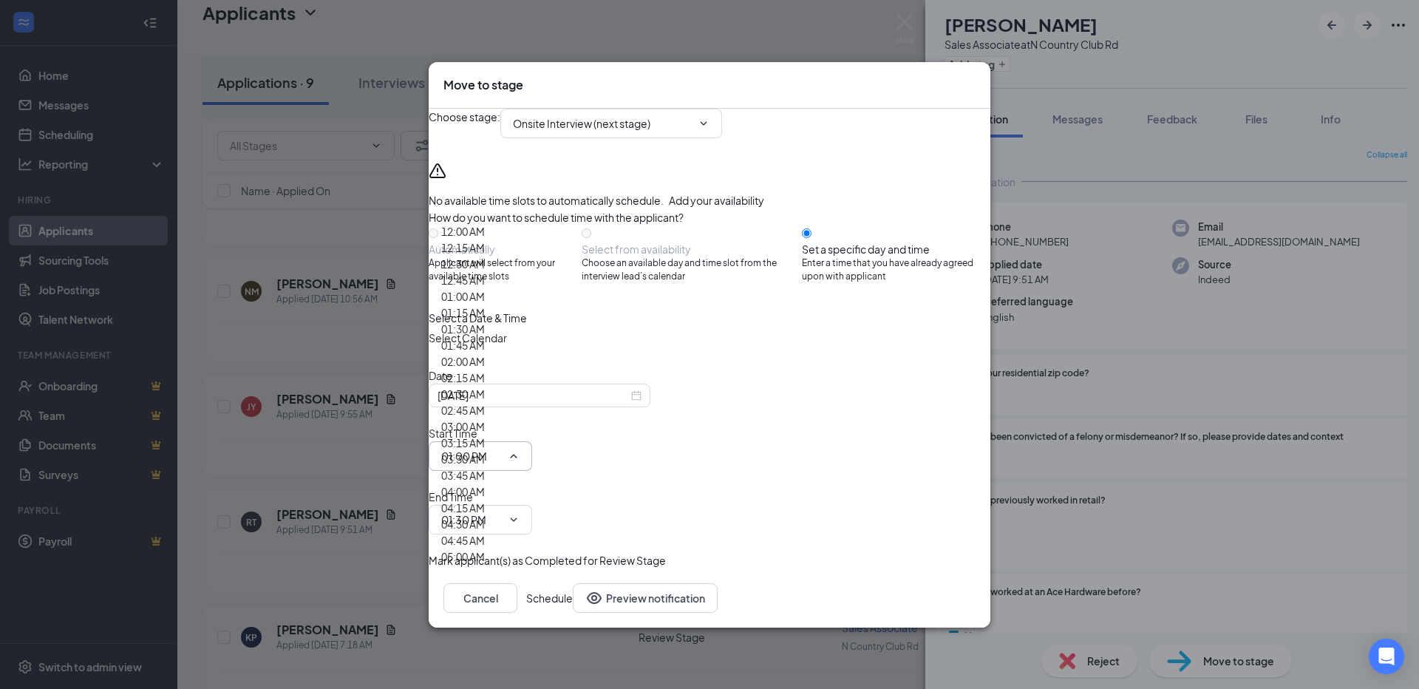
click at [502, 459] on input "01:00 PM" at bounding box center [471, 456] width 61 height 16
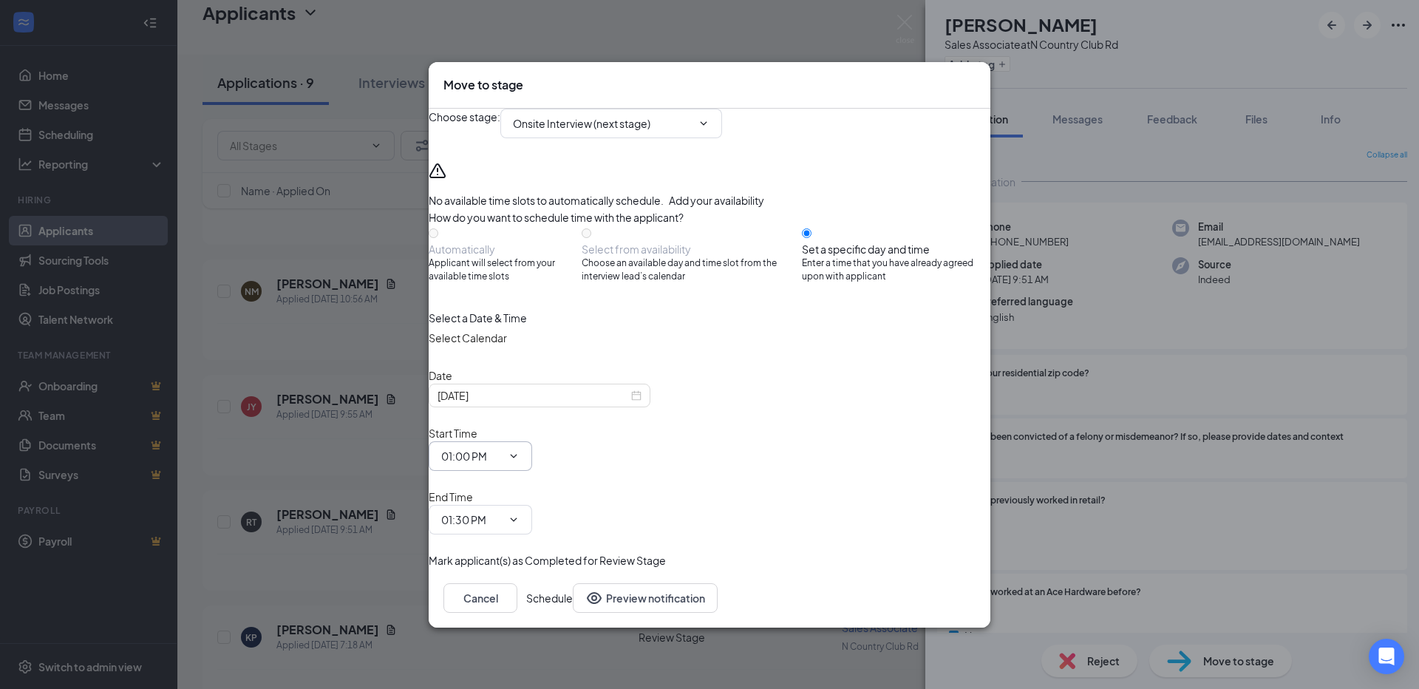
click at [573, 583] on button "Schedule" at bounding box center [549, 598] width 47 height 30
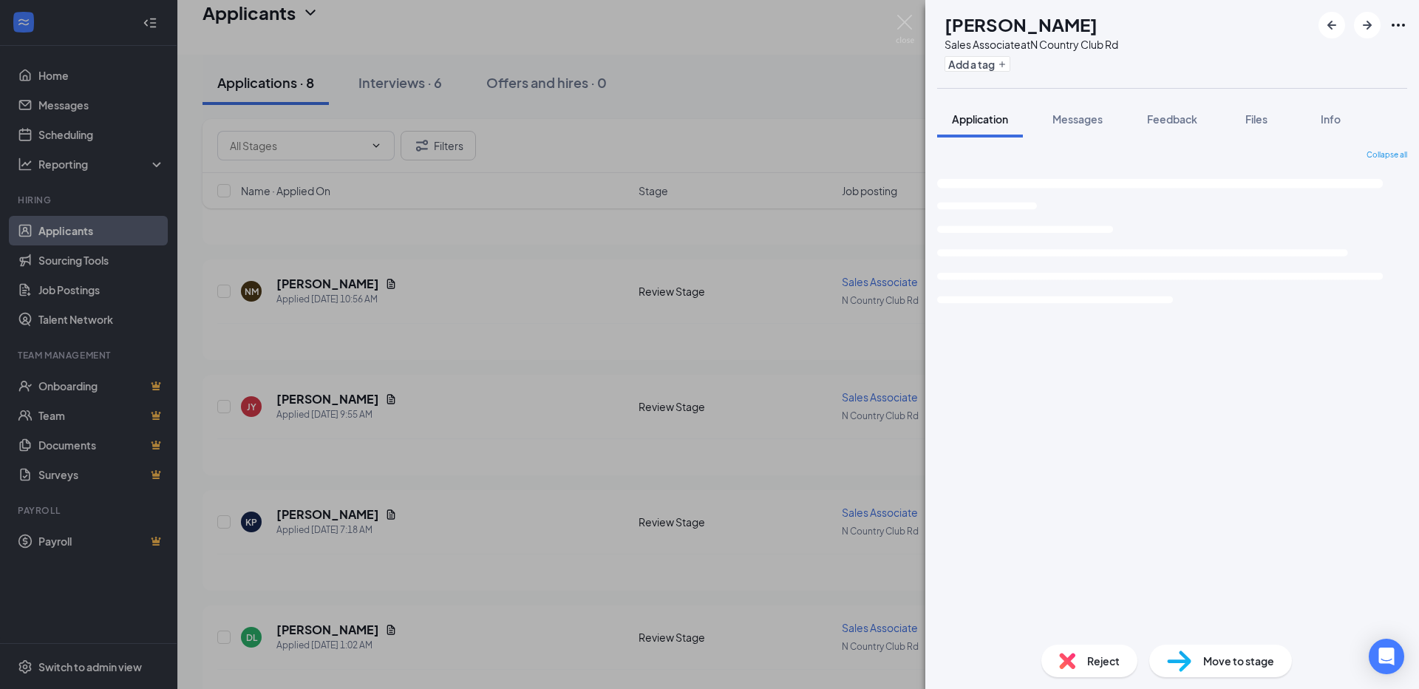
click at [547, 449] on div "KP [PERSON_NAME] Sales Associate at N [GEOGRAPHIC_DATA] Rd Add a tag Applicatio…" at bounding box center [709, 344] width 1419 height 689
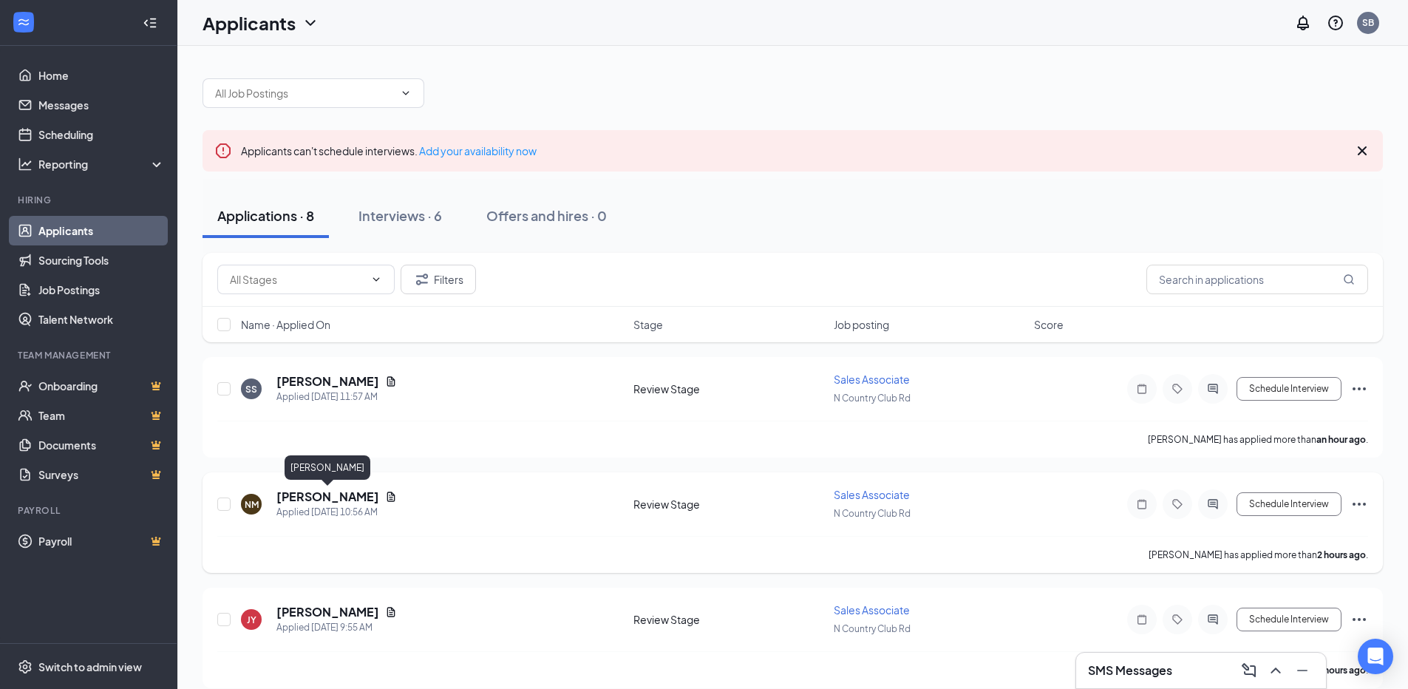
click at [349, 496] on h5 "[PERSON_NAME]" at bounding box center [327, 497] width 103 height 16
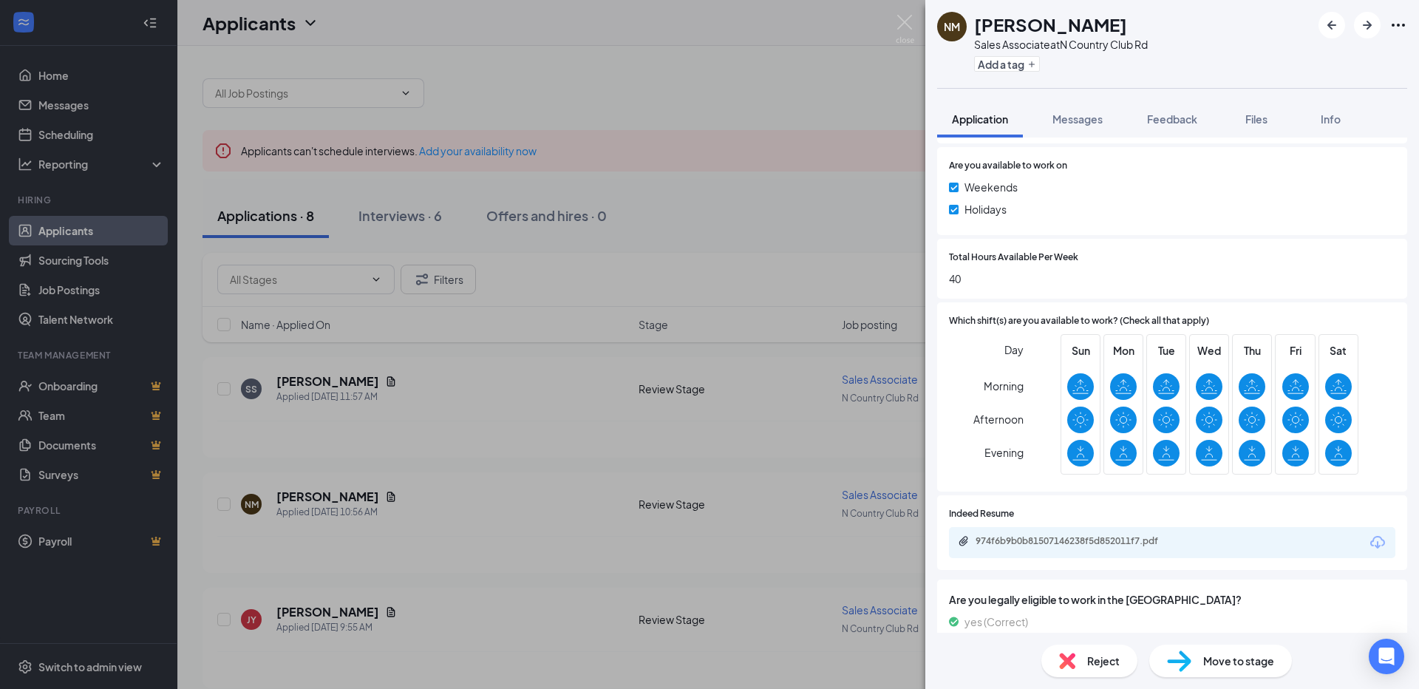
scroll to position [665, 0]
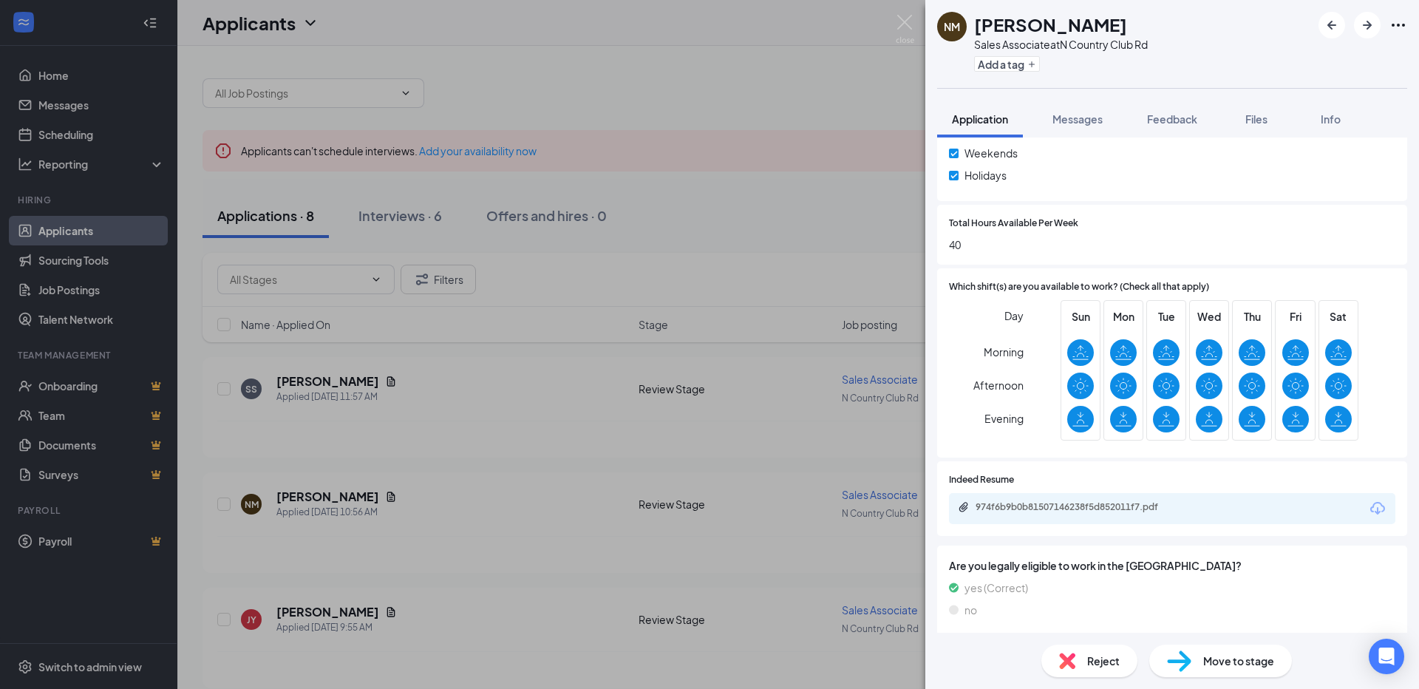
click at [1044, 517] on div "974f6b9b0b81507146238f5d852011f7.pdf" at bounding box center [1172, 508] width 446 height 31
click at [1044, 511] on div "974f6b9b0b81507146238f5d852011f7.pdf" at bounding box center [1079, 507] width 207 height 12
